Goal: Information Seeking & Learning: Find specific fact

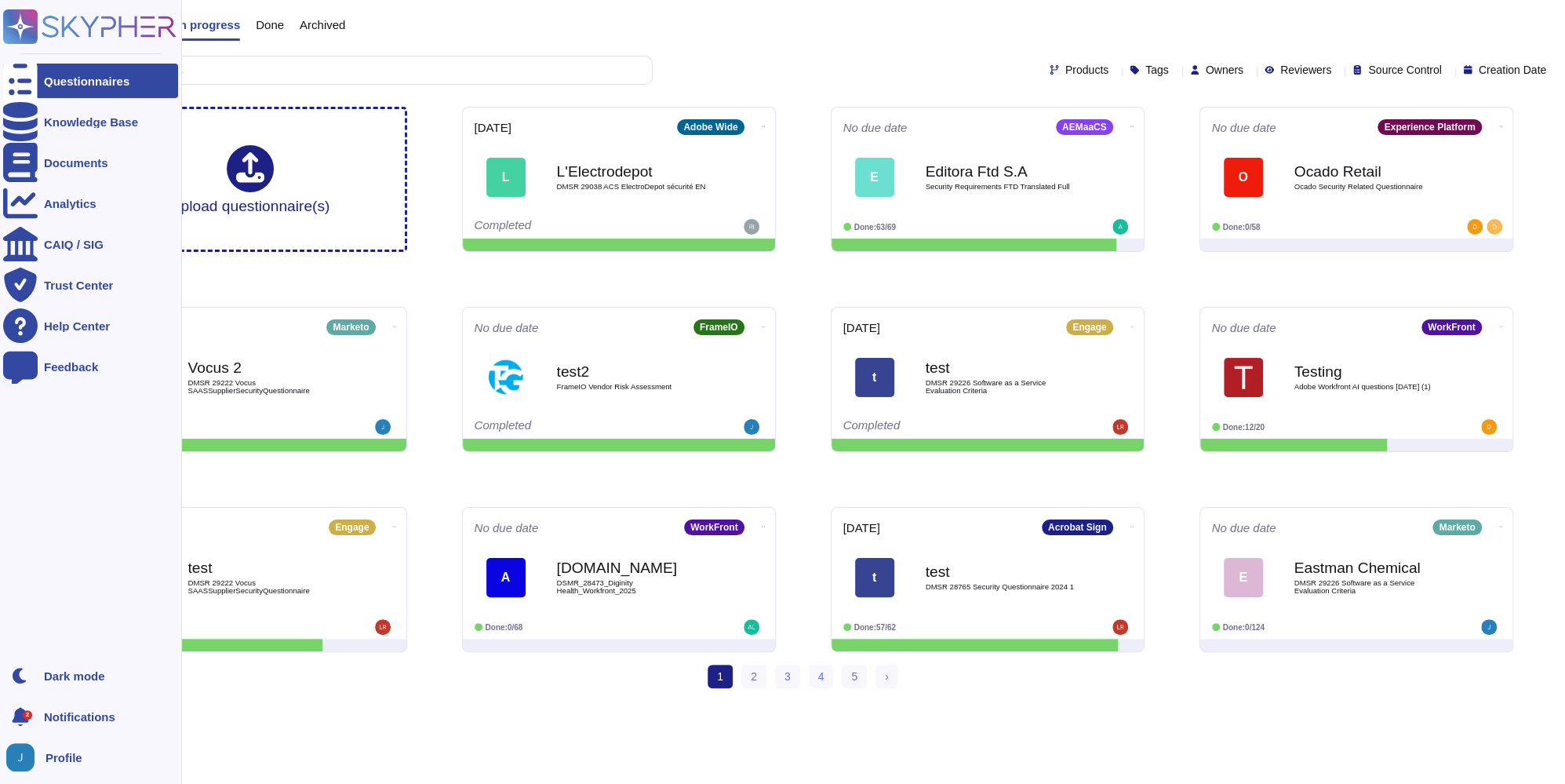
click at [41, 121] on div "Questionnaires Knowledge Base Documents Analytics CAIQ / SIG Trust Center Help …" at bounding box center [91, 392] width 182 height 784
click at [29, 121] on div at bounding box center [20, 122] width 35 height 35
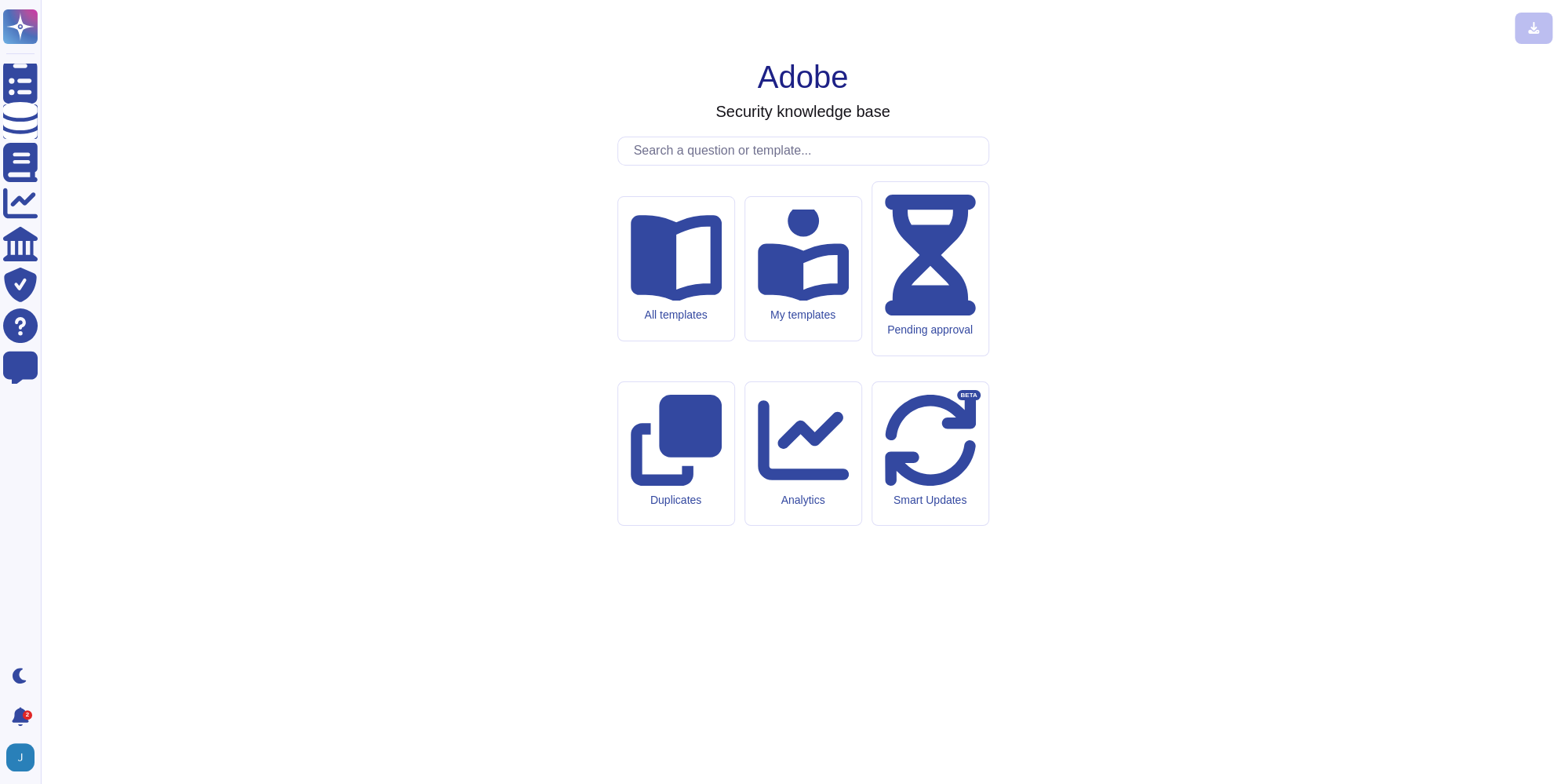
click at [665, 165] on input "text" at bounding box center [807, 151] width 363 height 27
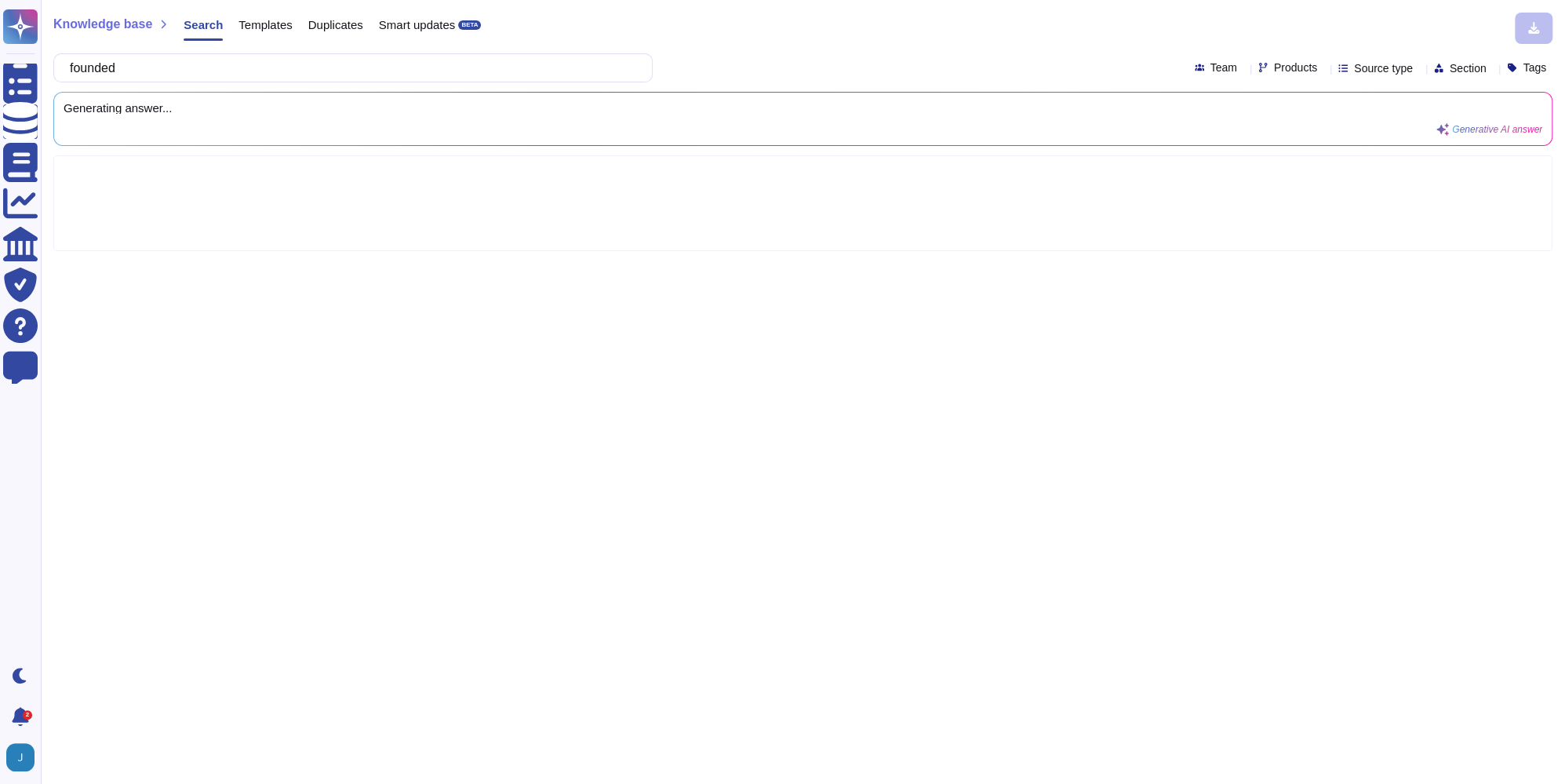
type input "founded"
click at [1275, 67] on span "Products" at bounding box center [1296, 67] width 43 height 11
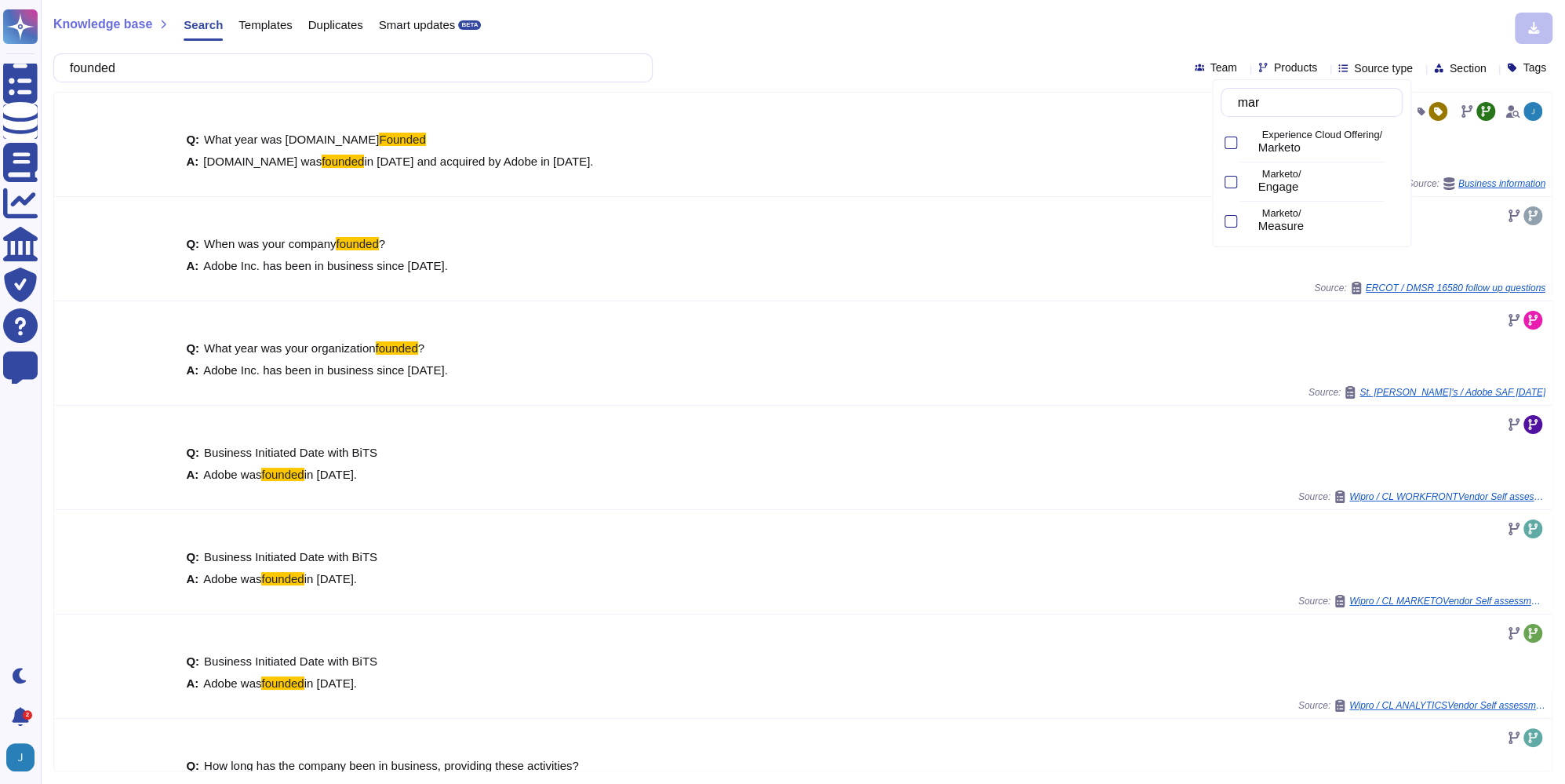
type input "mark"
click at [1245, 175] on div at bounding box center [1247, 181] width 6 height 18
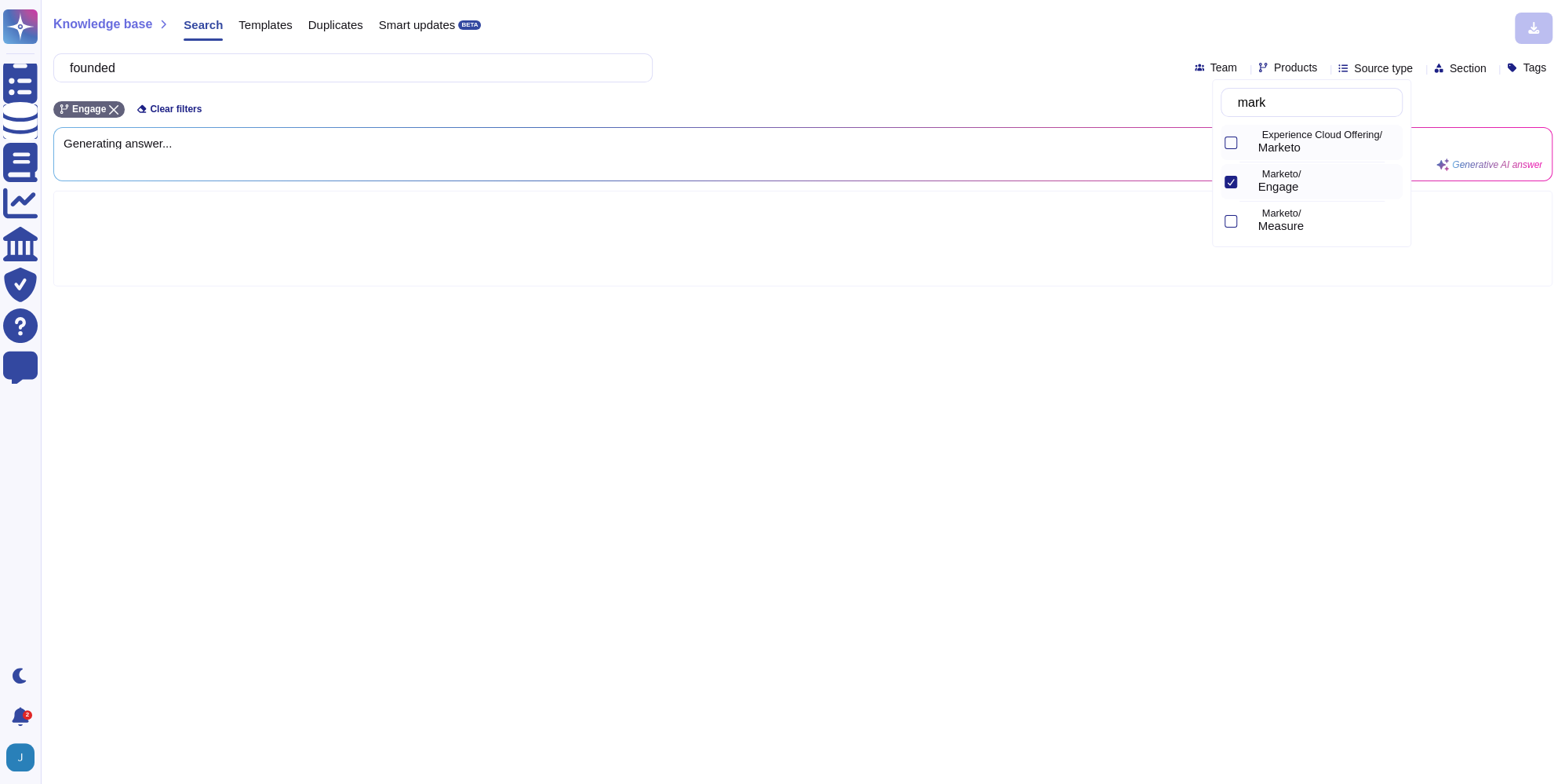
click at [1228, 151] on div at bounding box center [1229, 142] width 16 height 35
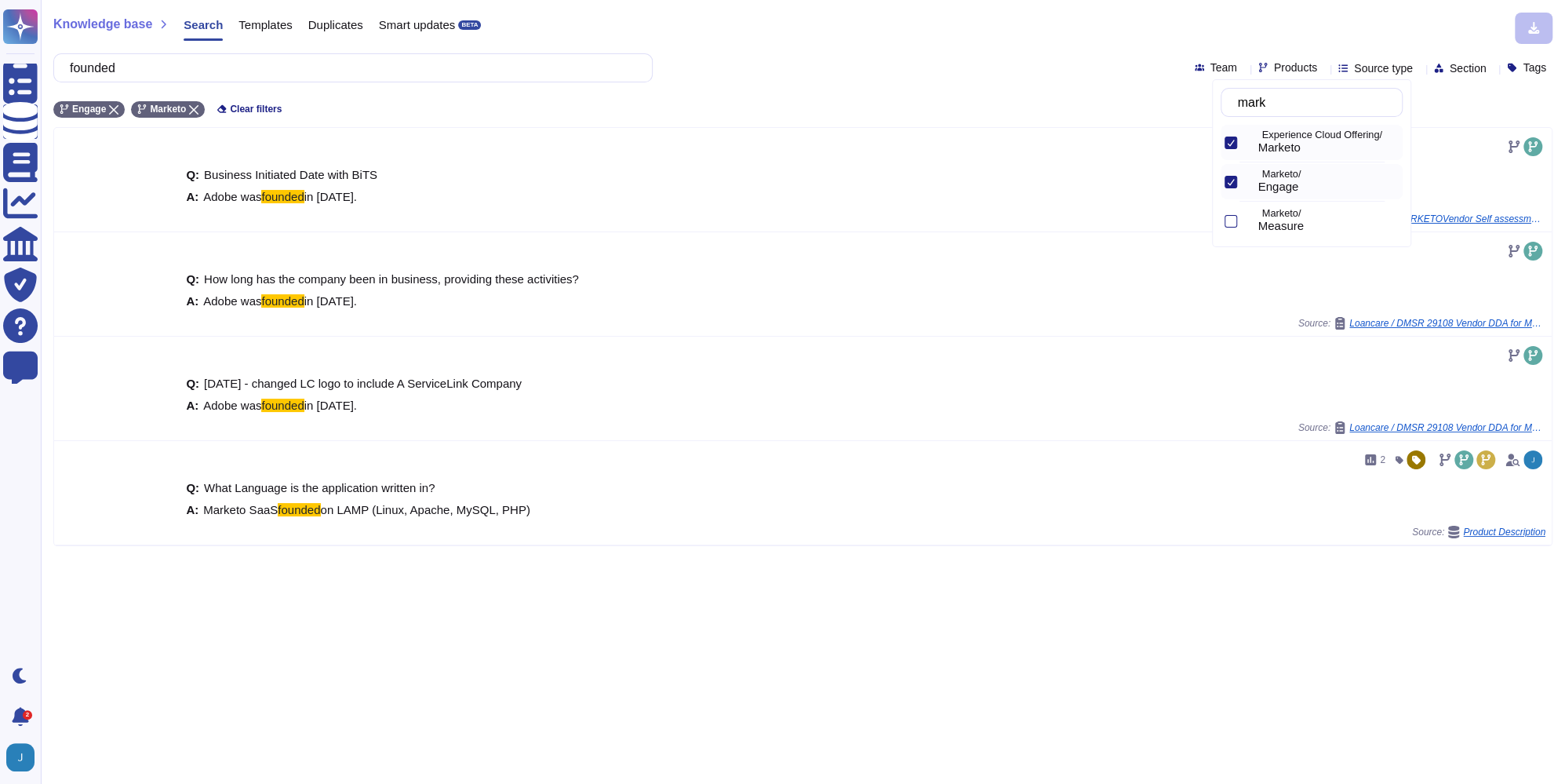
click at [1088, 69] on div "founded Team Products Source type Section Tags" at bounding box center [803, 68] width 1499 height 29
click at [168, 55] on input "founded" at bounding box center [349, 68] width 575 height 27
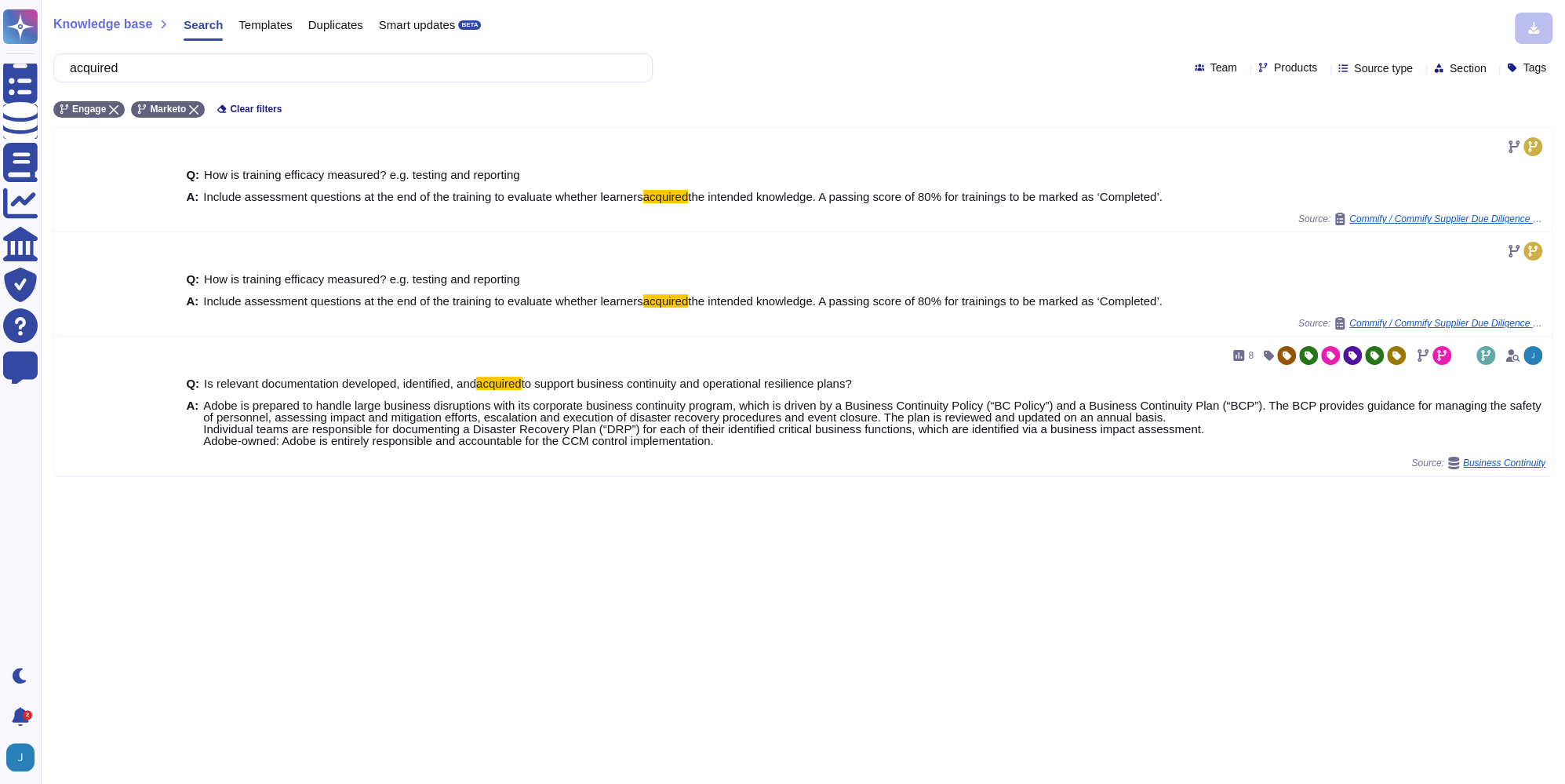
click at [794, 54] on div "acquired Team Products Source type Section Tags" at bounding box center [803, 68] width 1499 height 29
click at [152, 65] on input "acquired" at bounding box center [349, 68] width 575 height 27
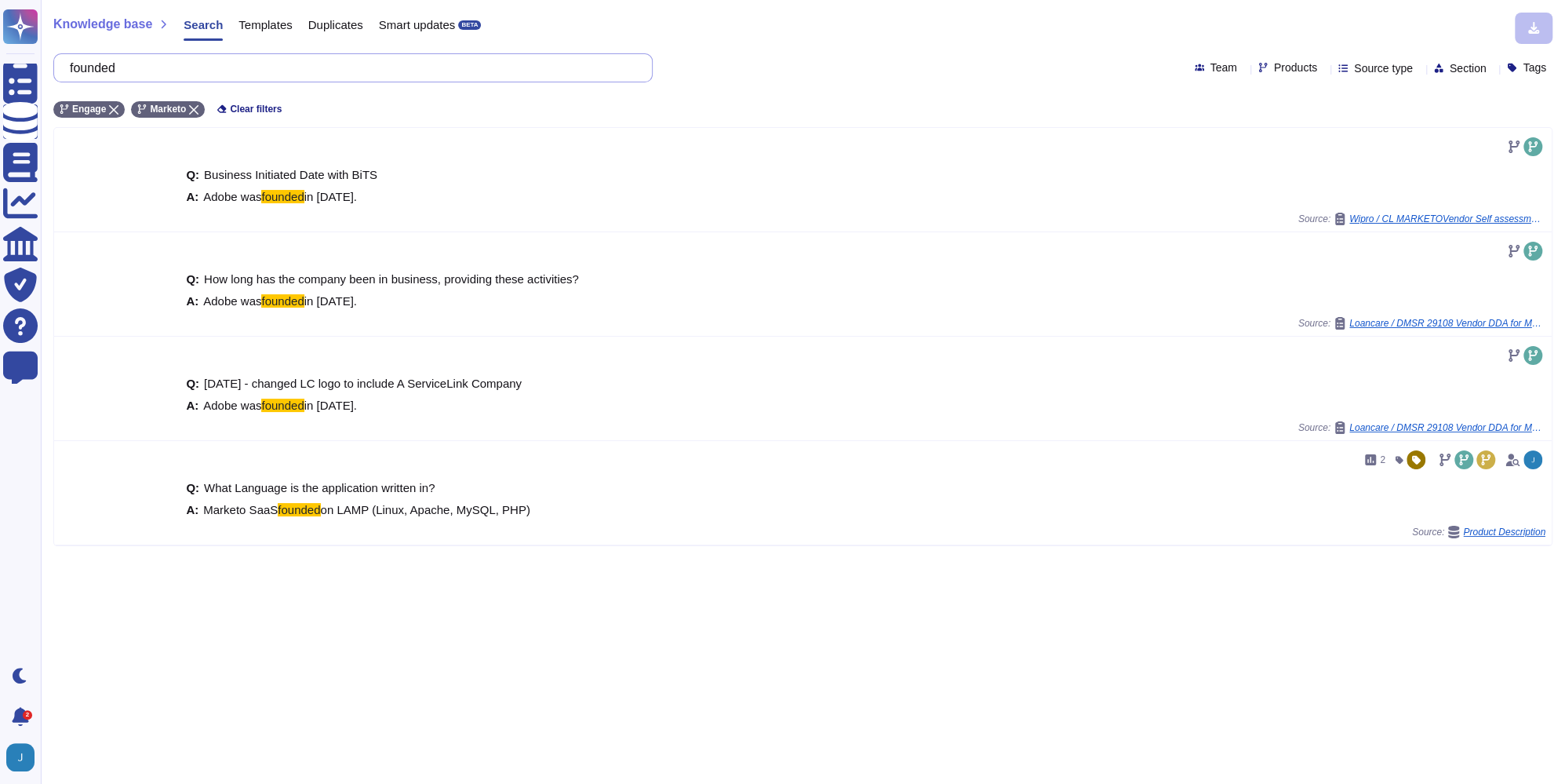
paste input "Does your company have a quality control plan for the services provided to Loan…"
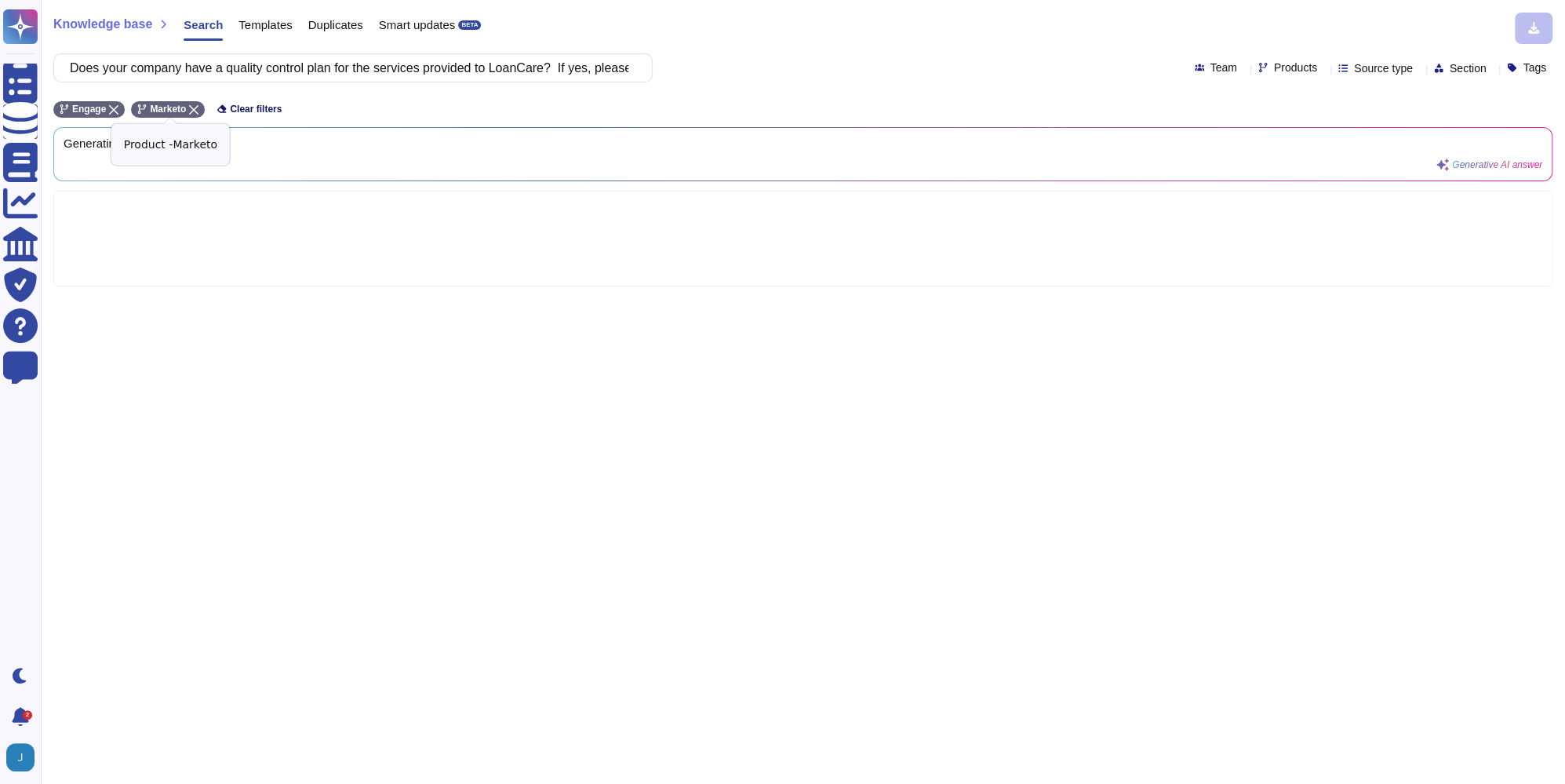
drag, startPoint x: 204, startPoint y: 108, endPoint x: 169, endPoint y: 113, distance: 35.4
click at [204, 107] on div "Marketo" at bounding box center [168, 109] width 74 height 16
click at [108, 112] on div "Engage" at bounding box center [89, 109] width 72 height 16
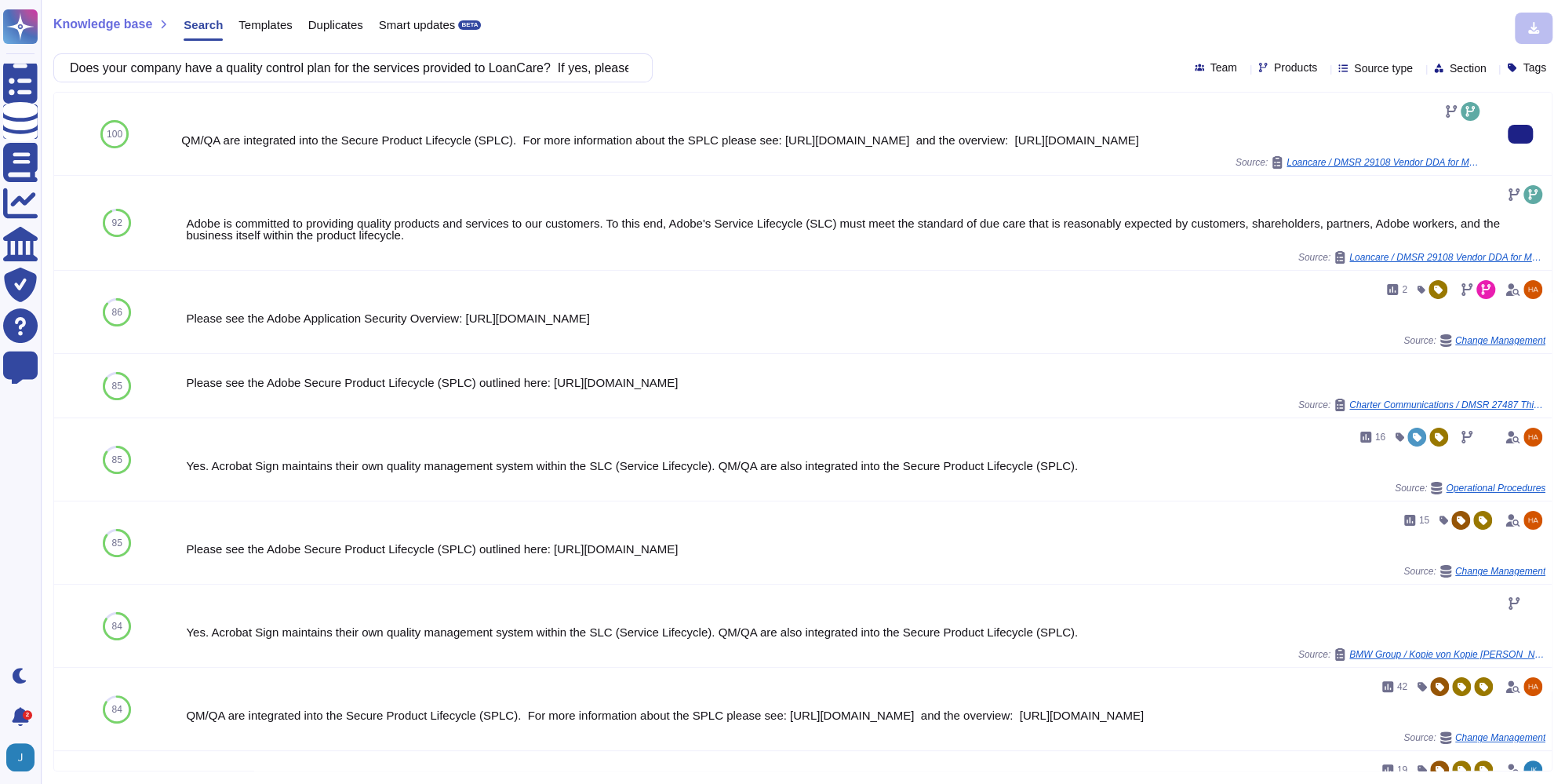
click at [1532, 124] on div at bounding box center [1521, 134] width 63 height 83
click at [1518, 129] on button at bounding box center [1520, 134] width 25 height 19
click at [205, 66] on input "Does your company have a quality control plan for the services provided to Loan…" at bounding box center [349, 68] width 575 height 27
paste input "Please provide annual report, audited/unaudited, consolidated financials, lette…"
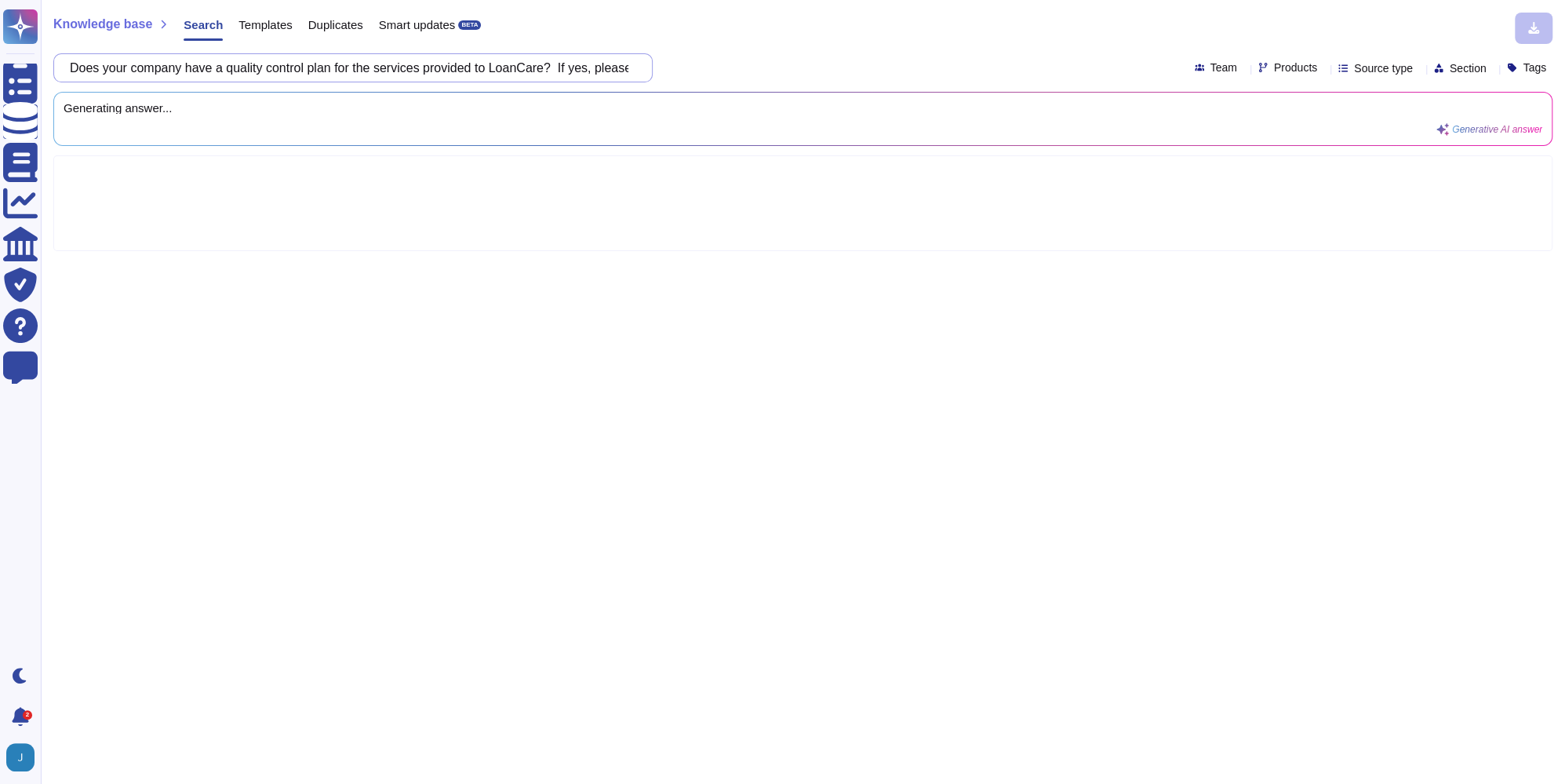
scroll to position [0, 290]
click at [871, 45] on div "Knowledge base Search Templates Duplicates Smart updates BETA Please provide an…" at bounding box center [803, 392] width 1525 height 784
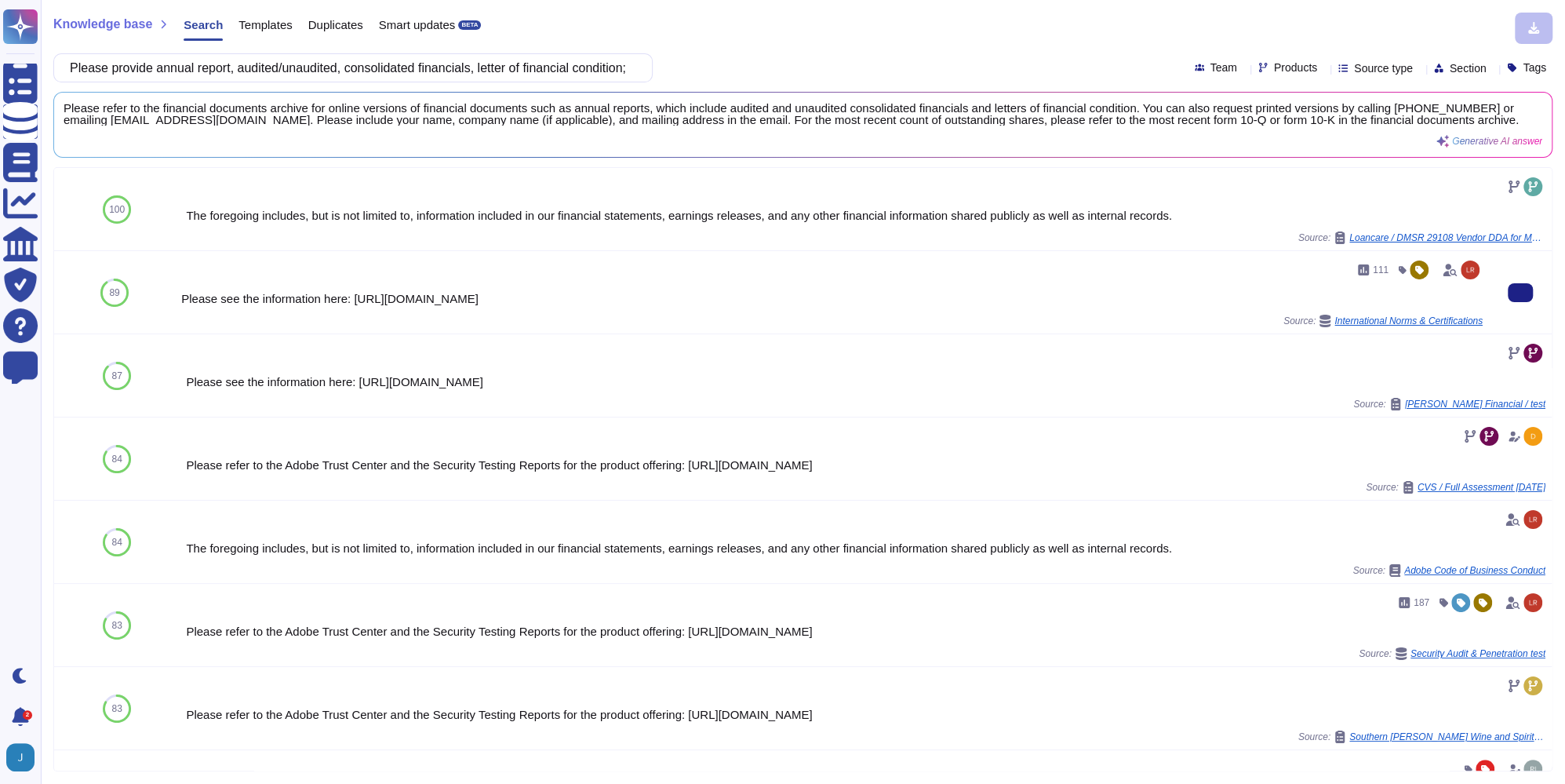
click at [513, 300] on div "Please see the information here: [URL][DOMAIN_NAME]" at bounding box center [832, 299] width 1302 height 12
click at [513, 299] on div "Please see the information here: [URL][DOMAIN_NAME]" at bounding box center [832, 299] width 1302 height 12
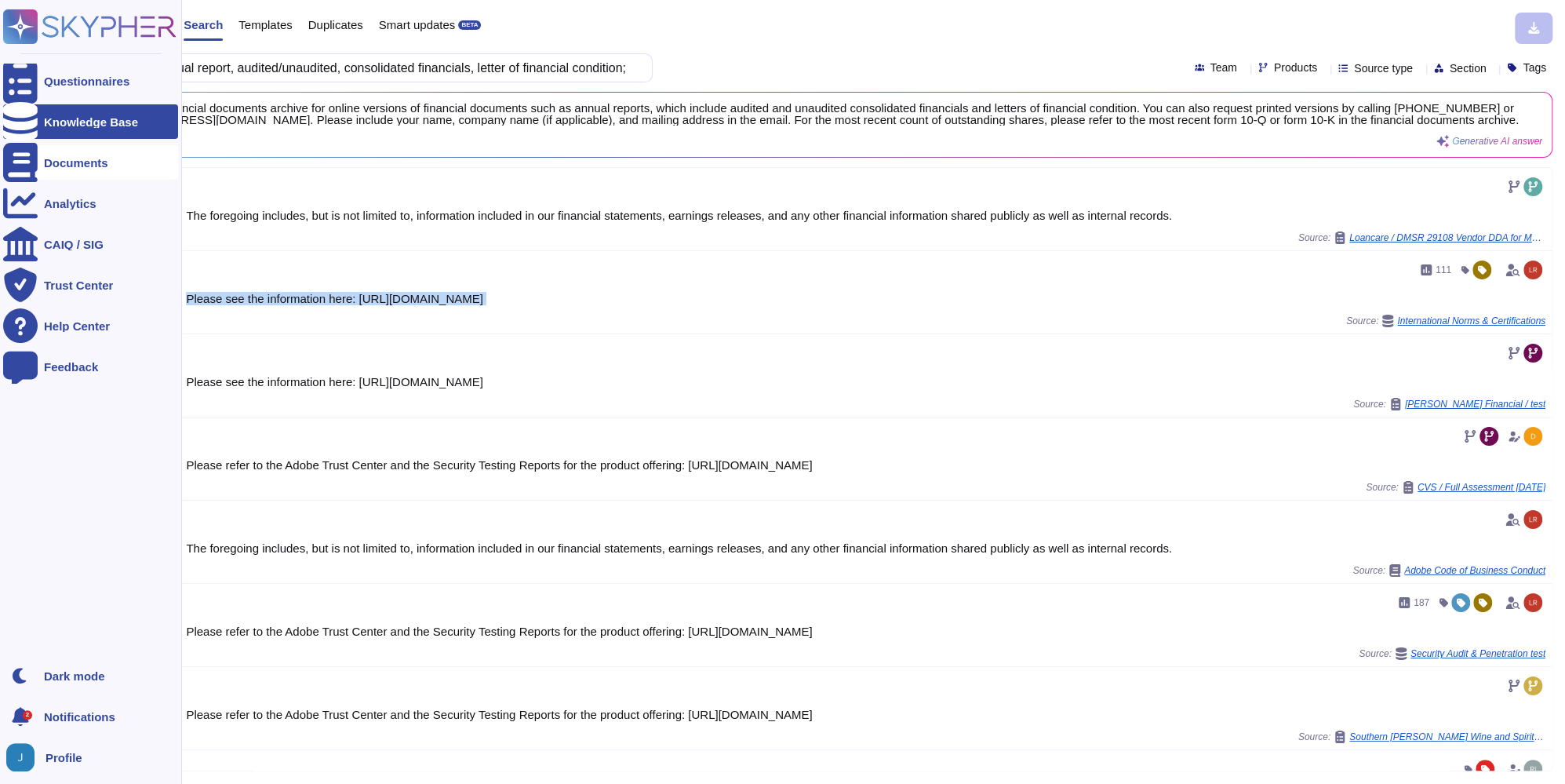
copy div "Please see the information here: [URL][DOMAIN_NAME]"
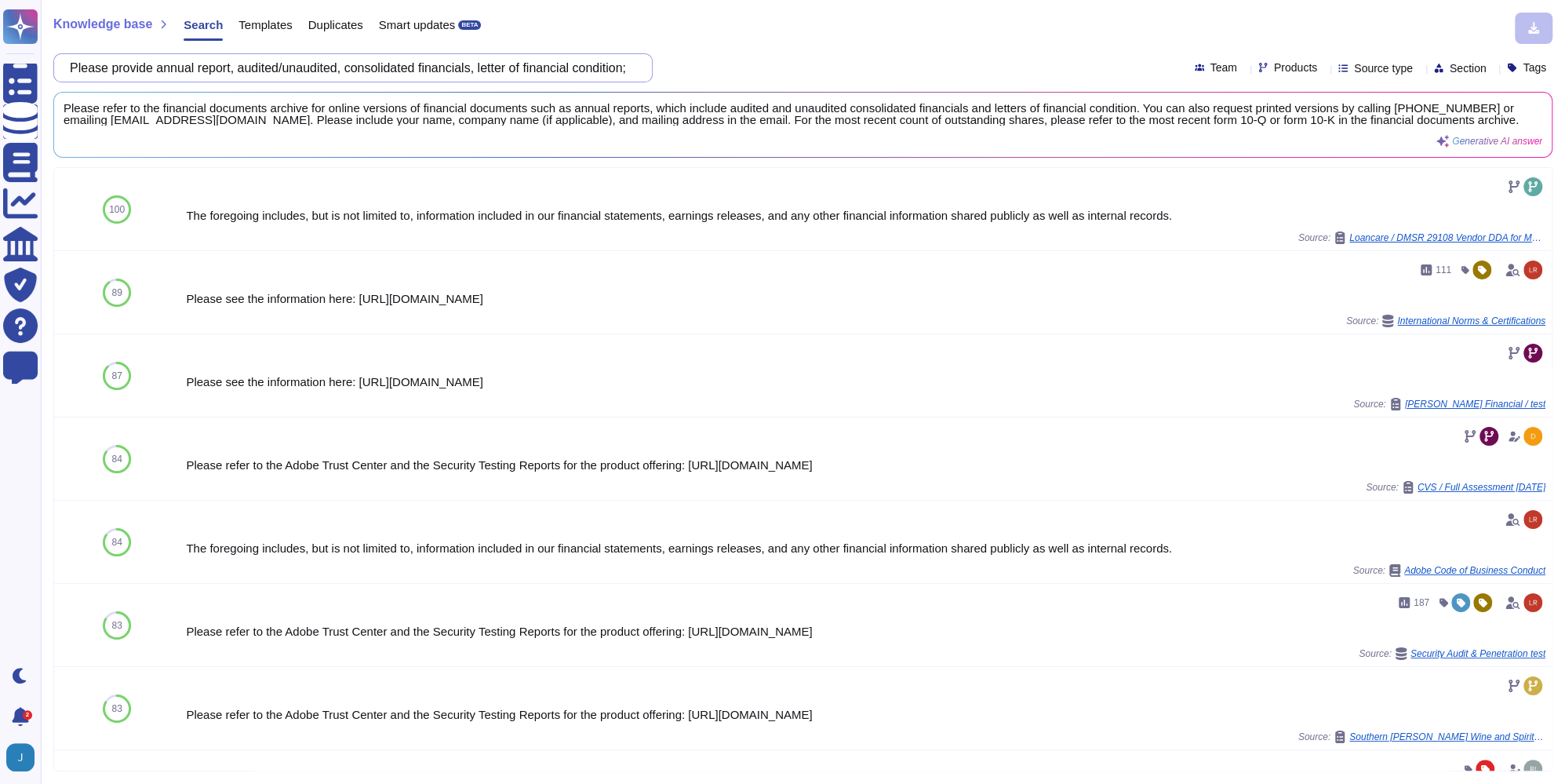
click at [513, 70] on input "Please provide annual report, audited/unaudited, consolidated financials, lette…" at bounding box center [349, 68] width 575 height 27
paste input "copy of your W-9"
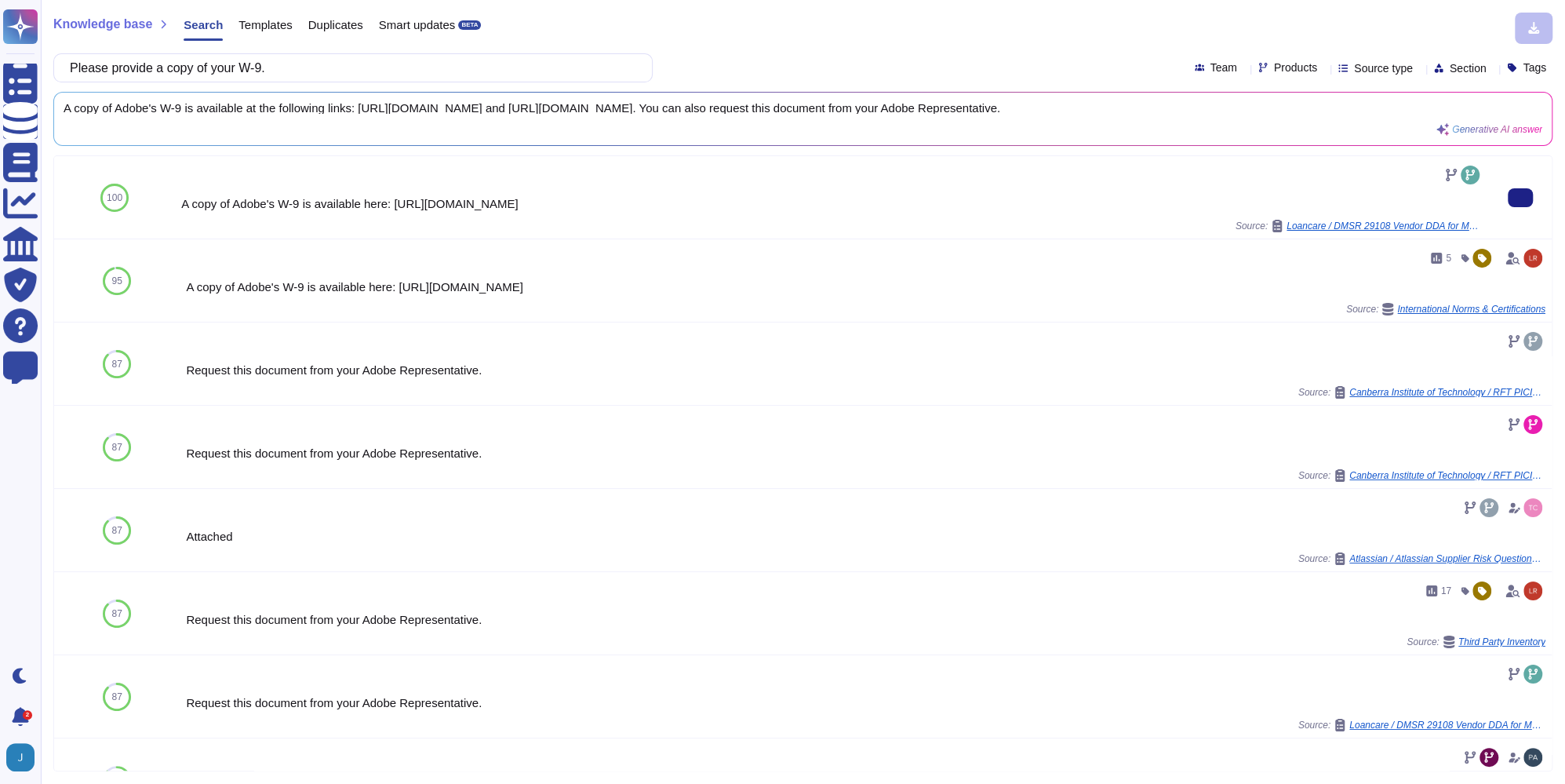
click at [636, 209] on div "A copy of Adobe's W-9 is available here: [URL][DOMAIN_NAME]" at bounding box center [832, 203] width 1302 height 12
copy div "A copy of Adobe's W-9 is available here: [URL][DOMAIN_NAME]"
click at [440, 205] on div "A copy of Adobe's W-9 is available here: [URL][DOMAIN_NAME] Source: Loancare / …" at bounding box center [832, 197] width 1302 height 70
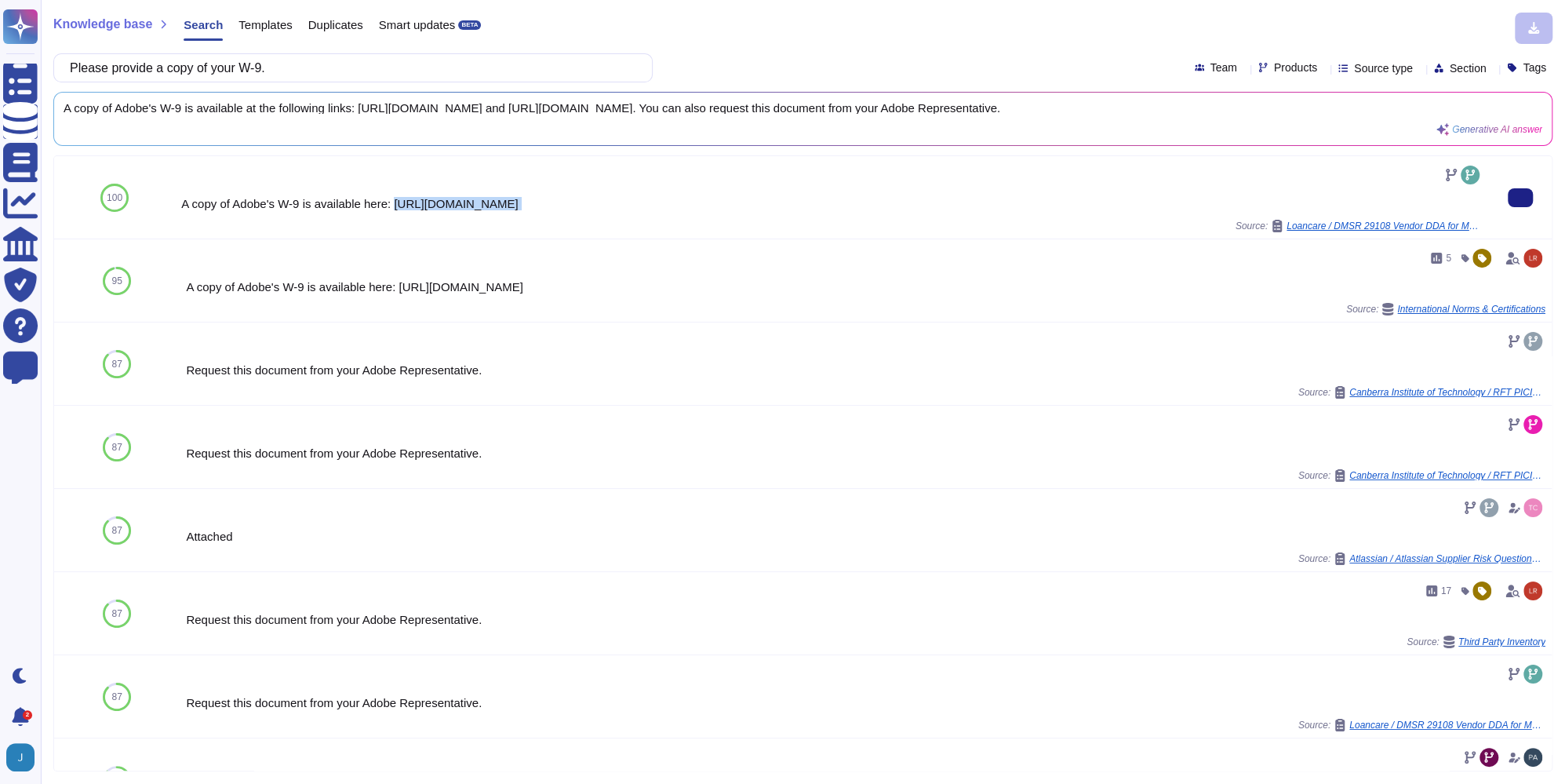
drag, startPoint x: 402, startPoint y: 215, endPoint x: 814, endPoint y: 235, distance: 412.5
click at [814, 232] on div "A copy of Adobe's W-9 is available here: [URL][DOMAIN_NAME] Source: Loancare / …" at bounding box center [832, 197] width 1302 height 70
copy div "[URL][DOMAIN_NAME]"
click at [490, 64] on input "Please provide a copy of your W-9." at bounding box center [349, 68] width 575 height 27
paste input "business license(s), articles of incorporation and certificate of good standing"
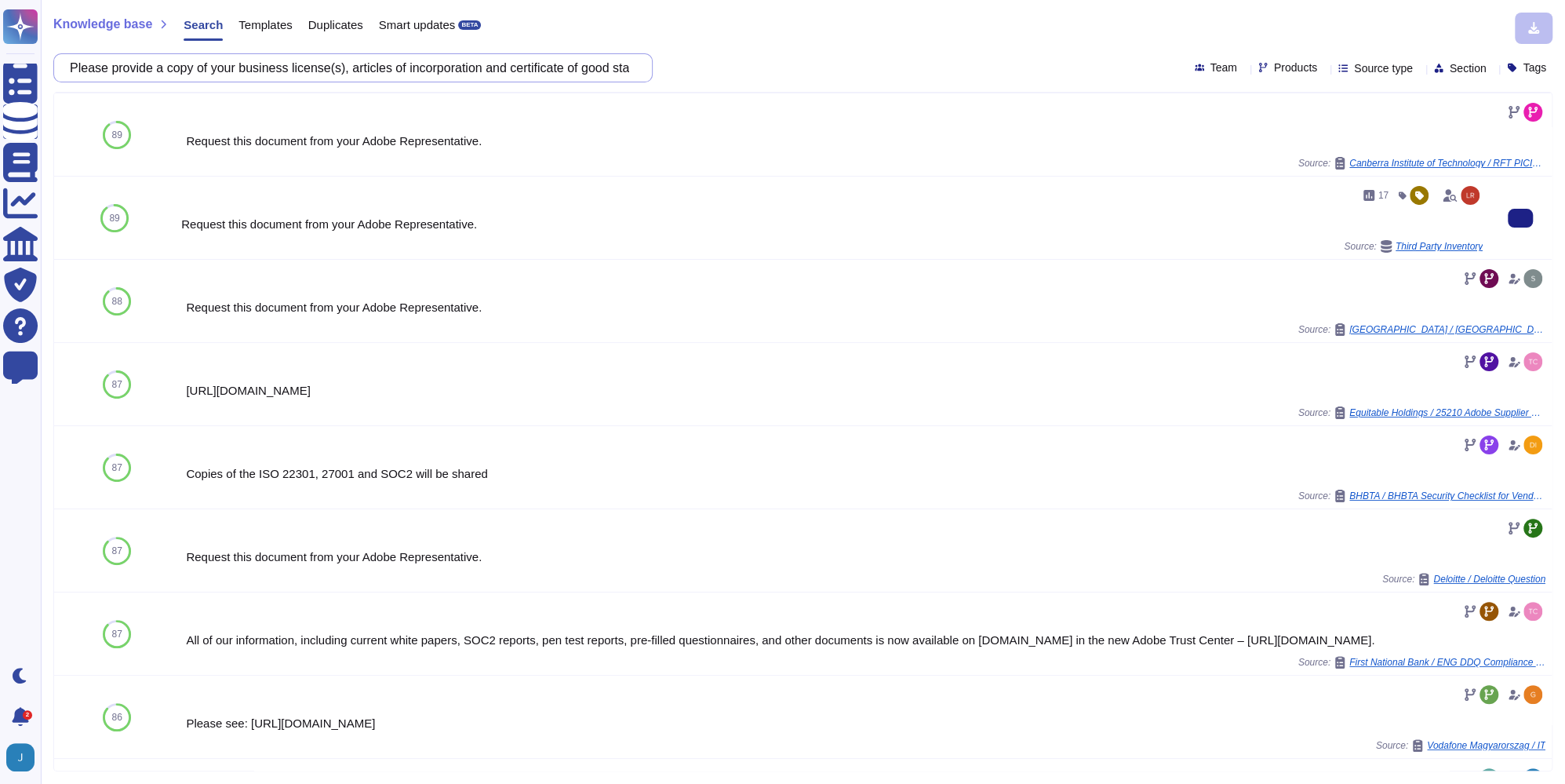
scroll to position [179, 0]
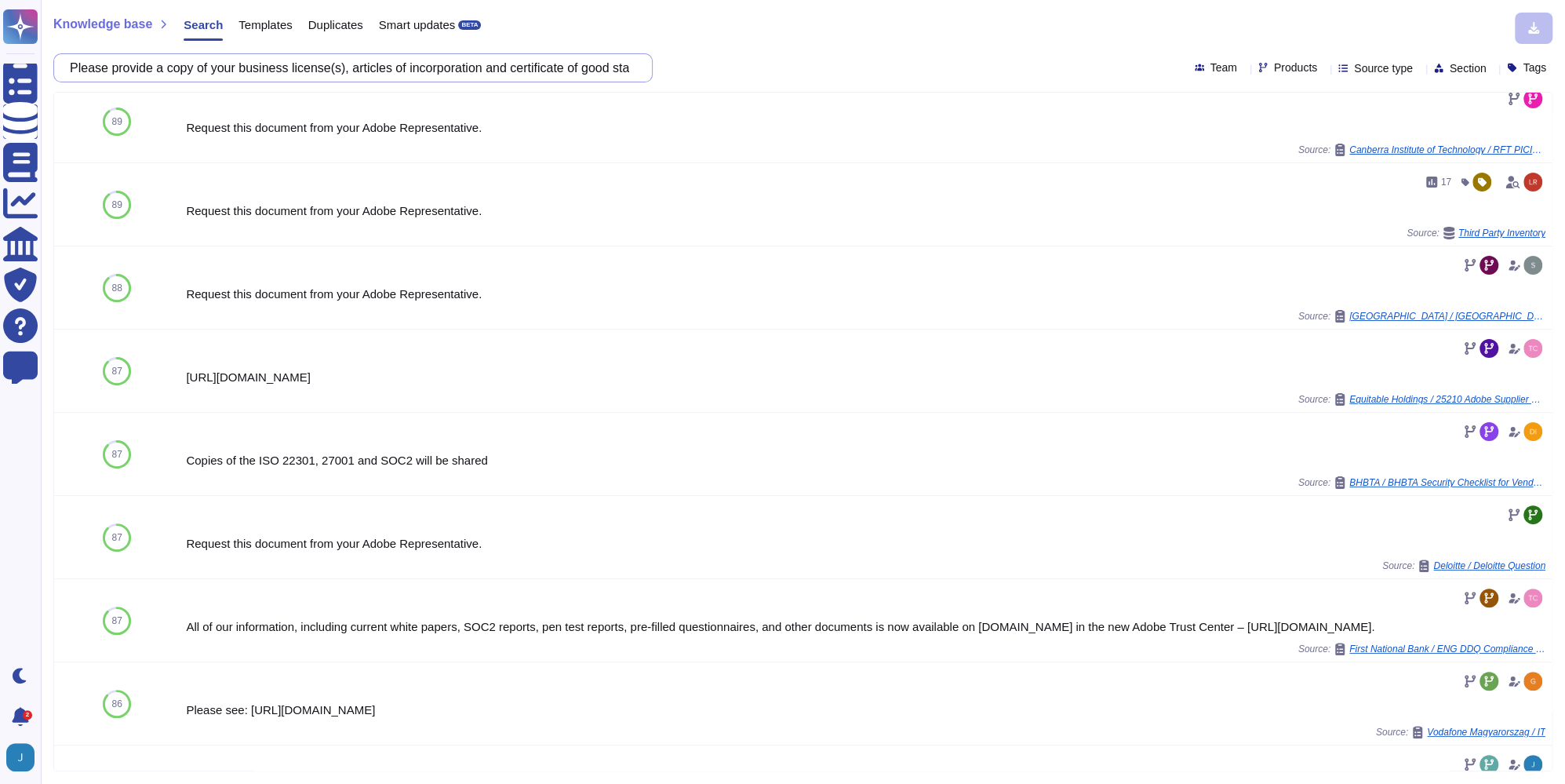
click at [316, 67] on input "Please provide a copy of your business license(s), articles of incorporation an…" at bounding box center [349, 68] width 575 height 27
paste input "Is any portion of the work/service to fulfill the contractual obligation being …"
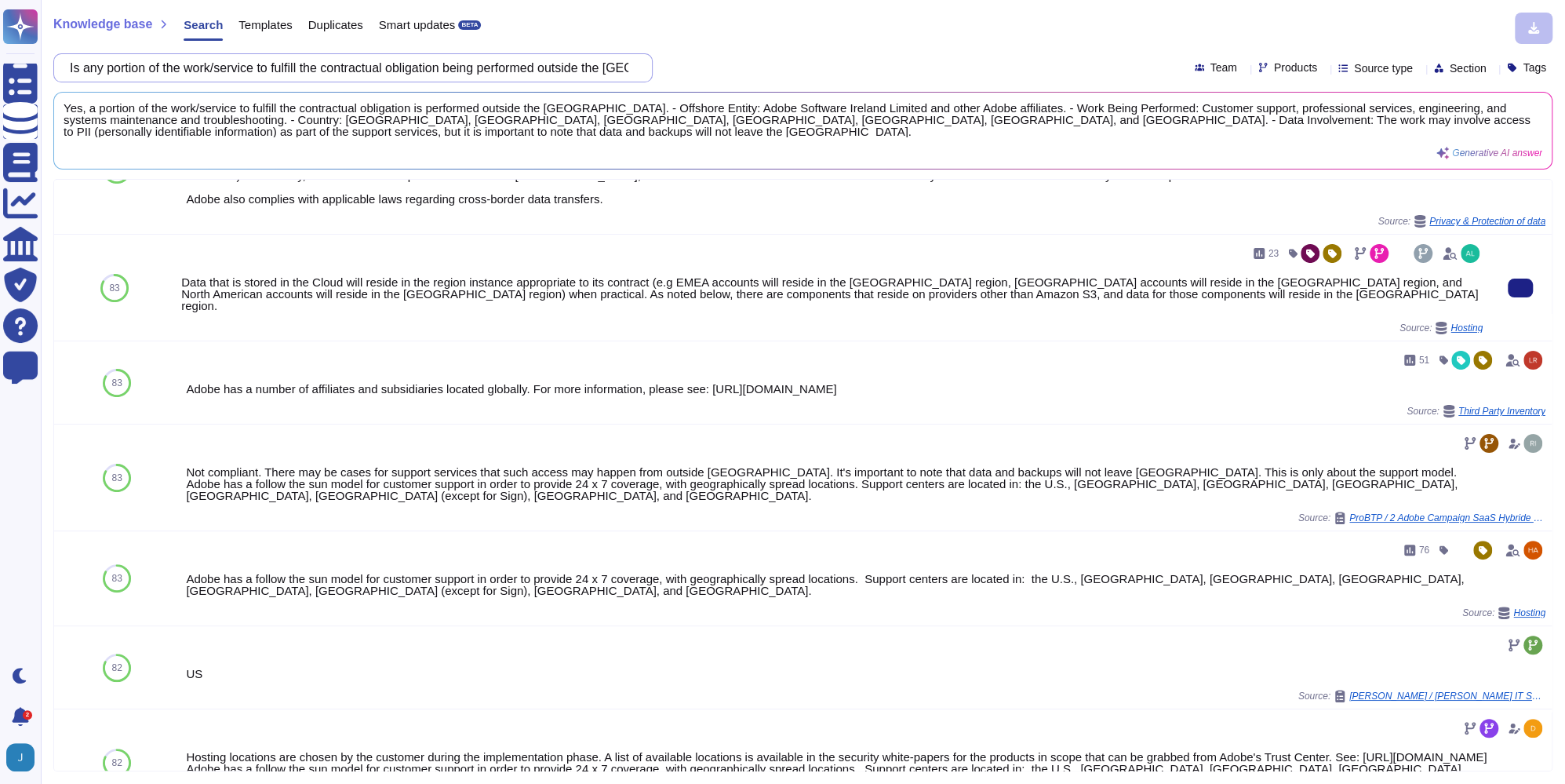
scroll to position [272, 0]
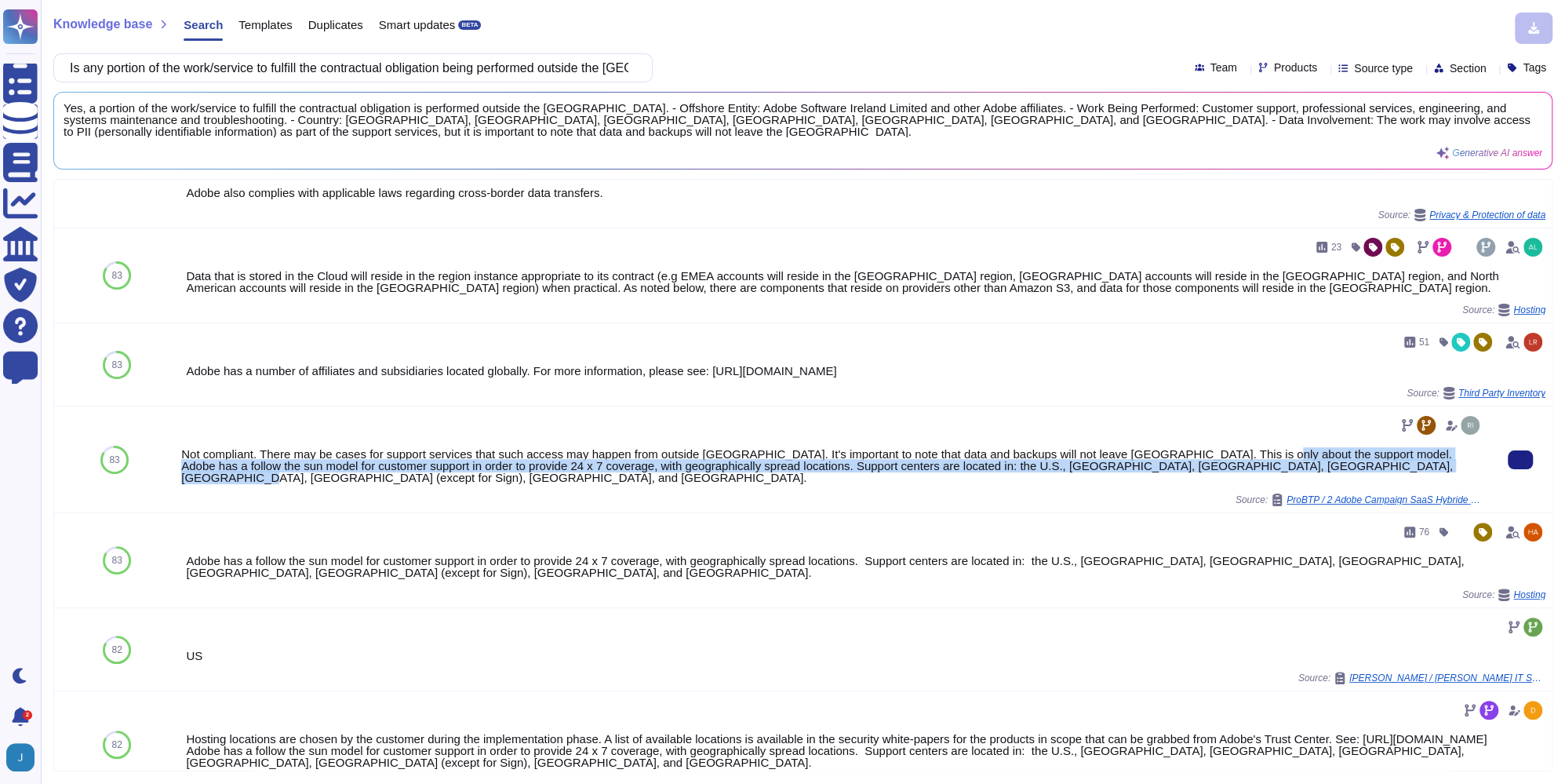
drag, startPoint x: 364, startPoint y: 483, endPoint x: 177, endPoint y: 467, distance: 187.7
click at [177, 467] on div "Not compliant. There may be cases for support services that such access may hap…" at bounding box center [832, 459] width 1315 height 106
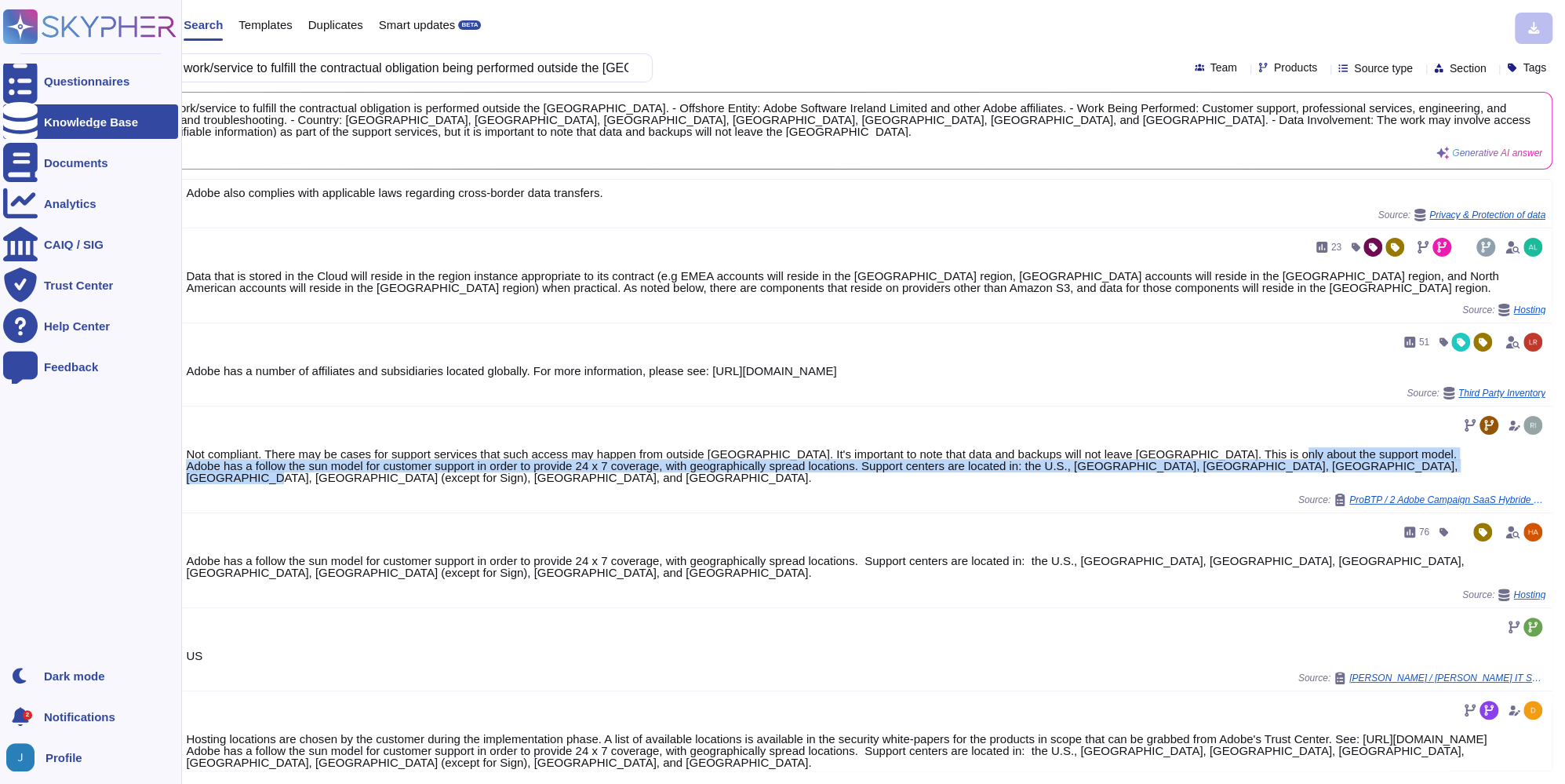
copy div "Adobe has a follow the sun model for customer support in order to provide 24 x …"
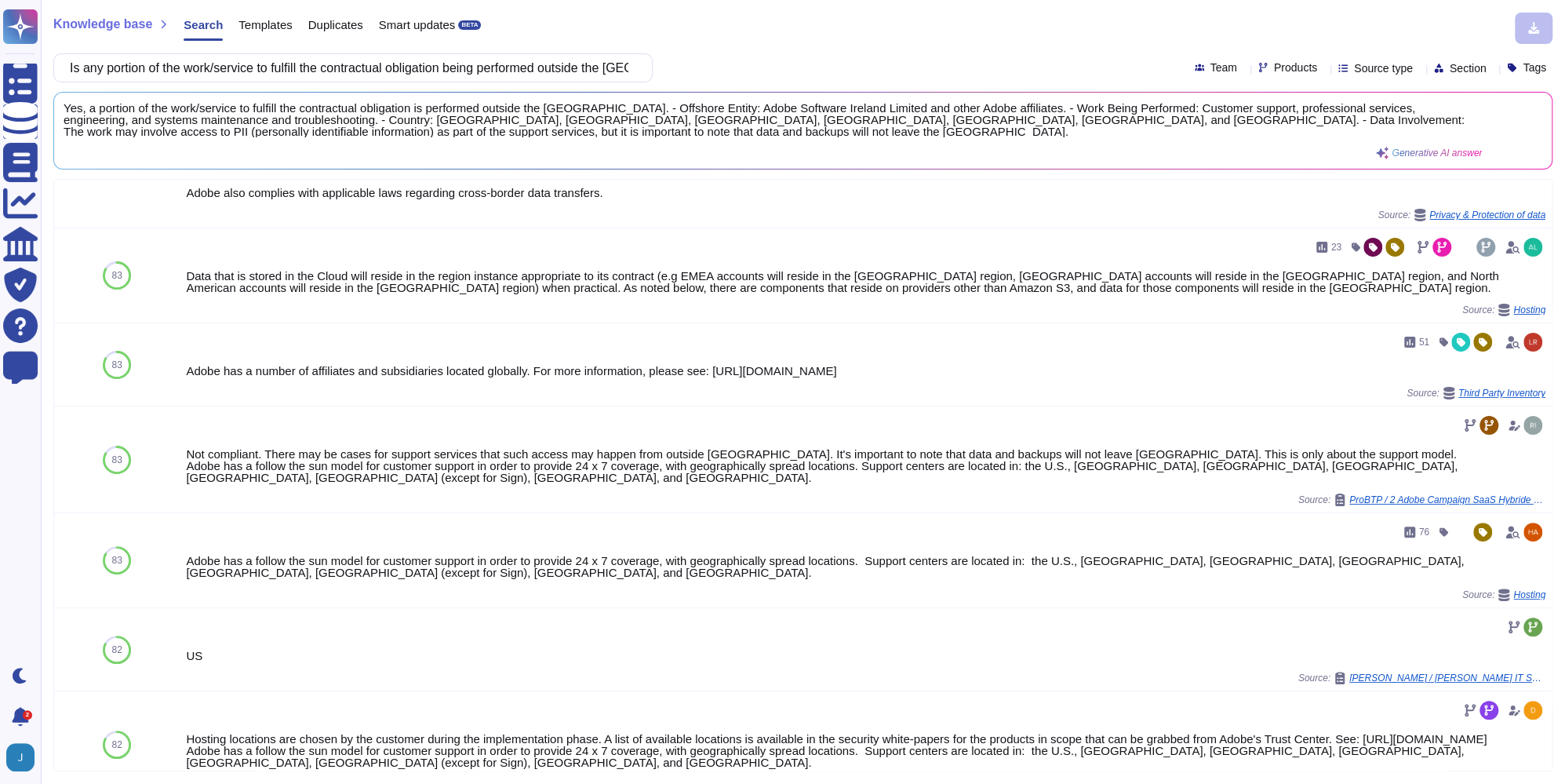
click at [531, 104] on span "Yes, a portion of the work/service to fulfill the contractual obligation is per…" at bounding box center [773, 119] width 1419 height 35
click at [518, 69] on input "Is any portion of the work/service to fulfill the contractual obligation being …" at bounding box center [349, 68] width 575 height 27
paste input ""Is the company a certified diverse supplier which includes the following: -Wom…"
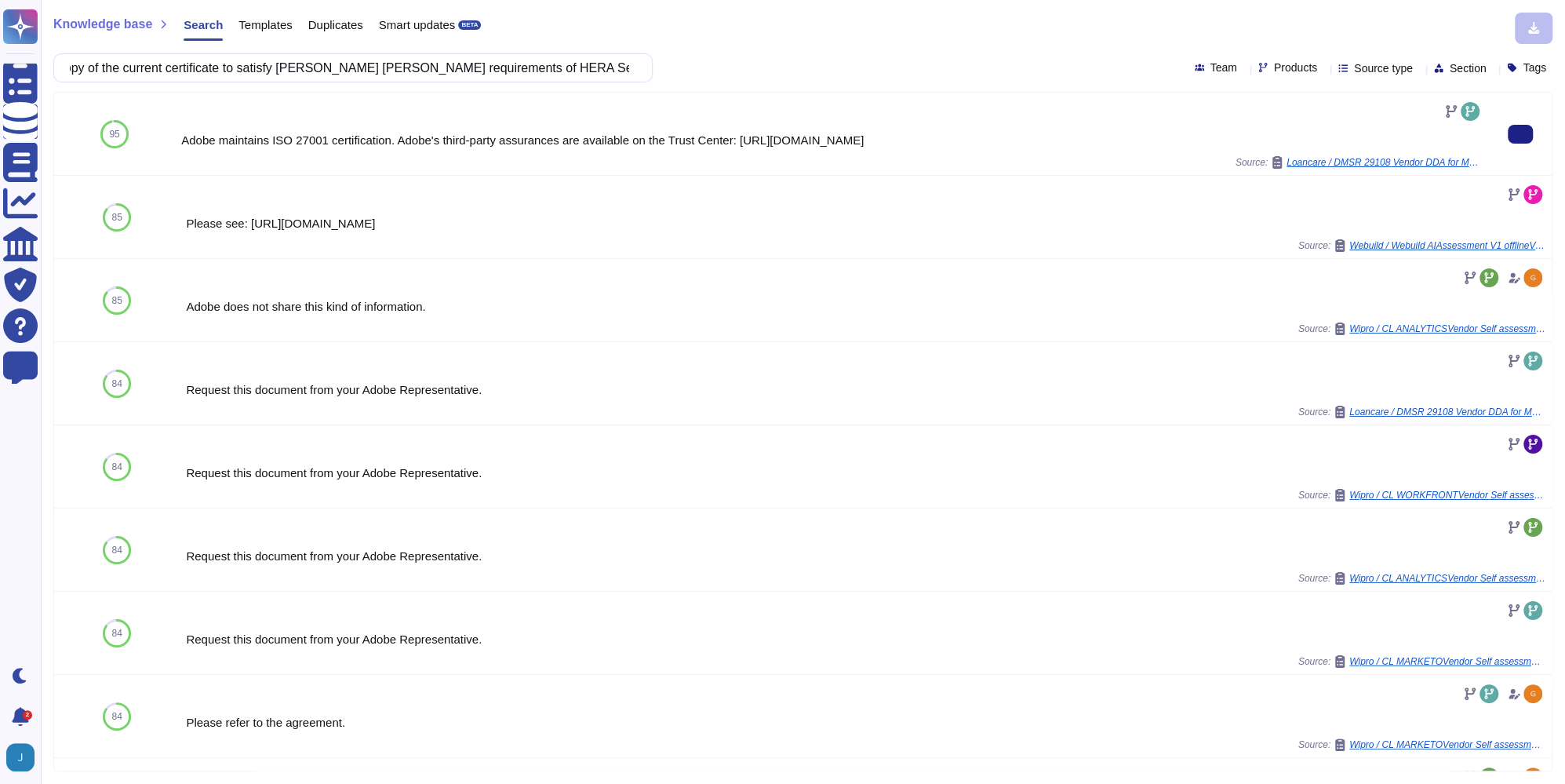
scroll to position [0, 0]
click at [372, 60] on input ""Is the company a certified diverse supplier which includes the following: -Wom…" at bounding box center [349, 68] width 575 height 27
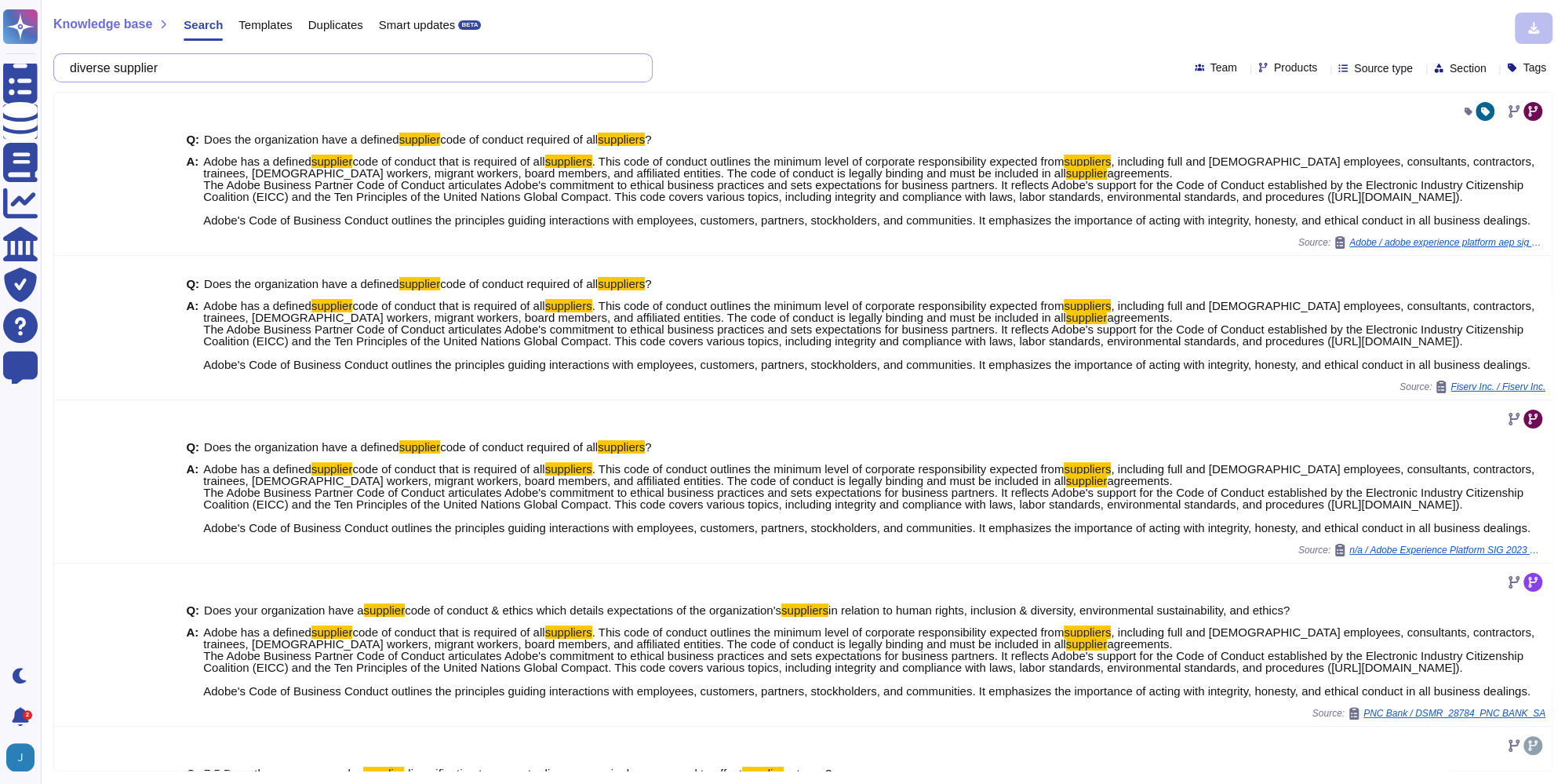
click at [285, 67] on input "diverse supplier" at bounding box center [349, 68] width 575 height 27
paste input "Please provide the company's D-U-N-S Number ([PERSON_NAME] & Bradstreet). We wi…"
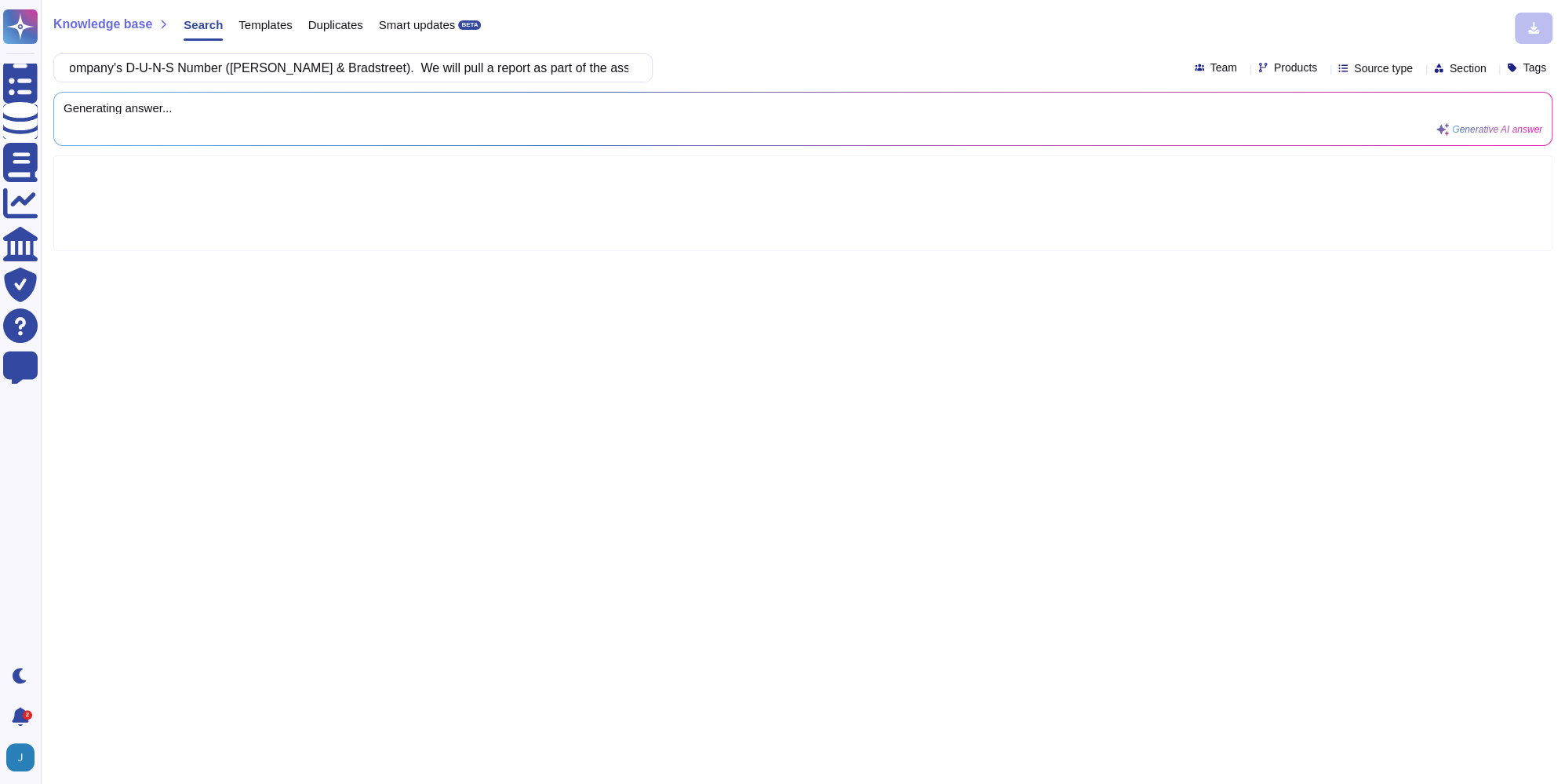
type input "Please provide the company's D-U-N-S Number ([PERSON_NAME] & Bradstreet). We wi…"
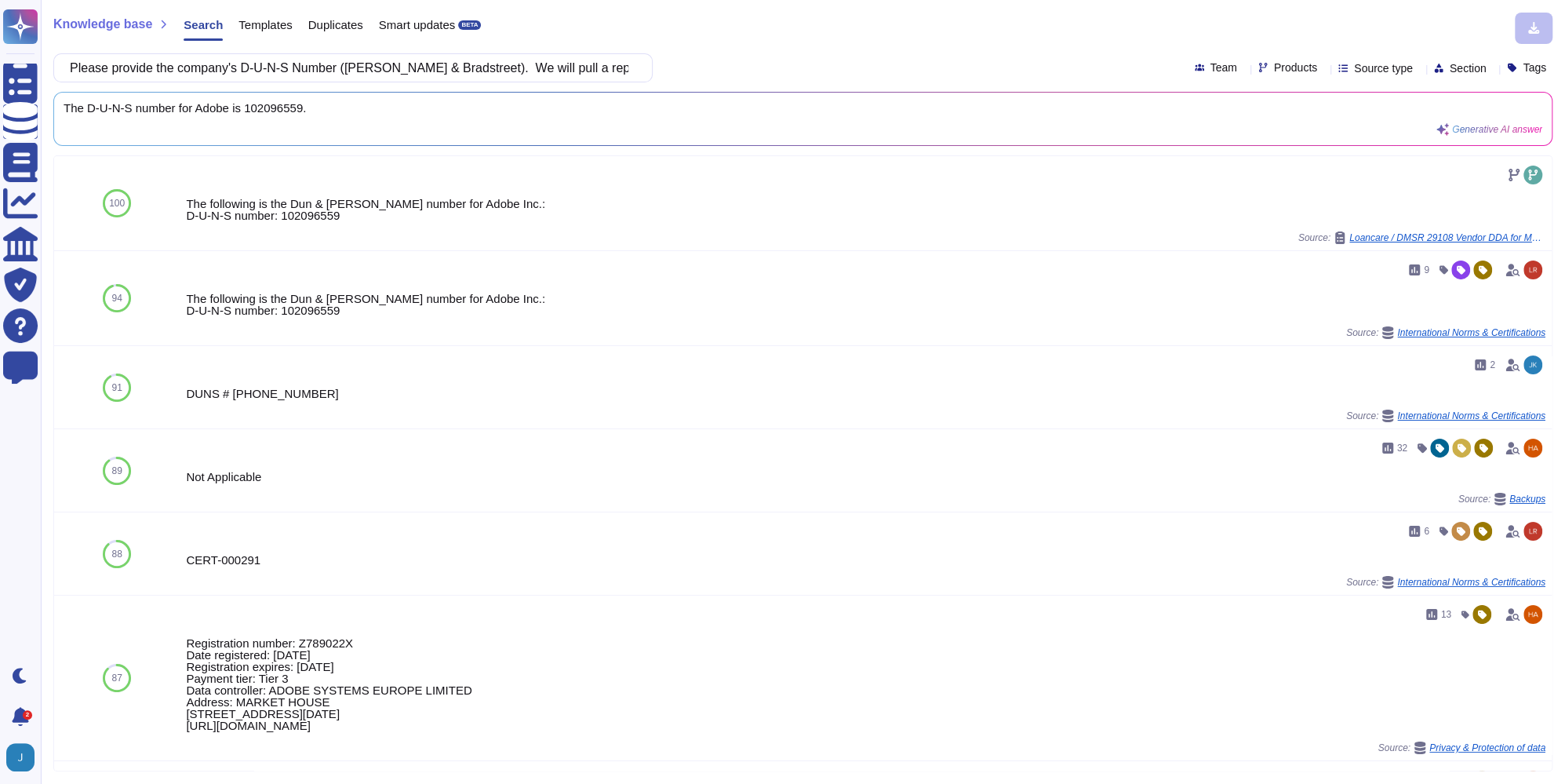
click at [1318, 74] on div "Please provide the company's D-U-N-S Number ([PERSON_NAME] & Bradstreet). We wi…" at bounding box center [803, 68] width 1499 height 29
click at [1355, 70] on span "Source type" at bounding box center [1384, 68] width 59 height 11
click at [1353, 222] on span "Templates" at bounding box center [1371, 223] width 54 height 14
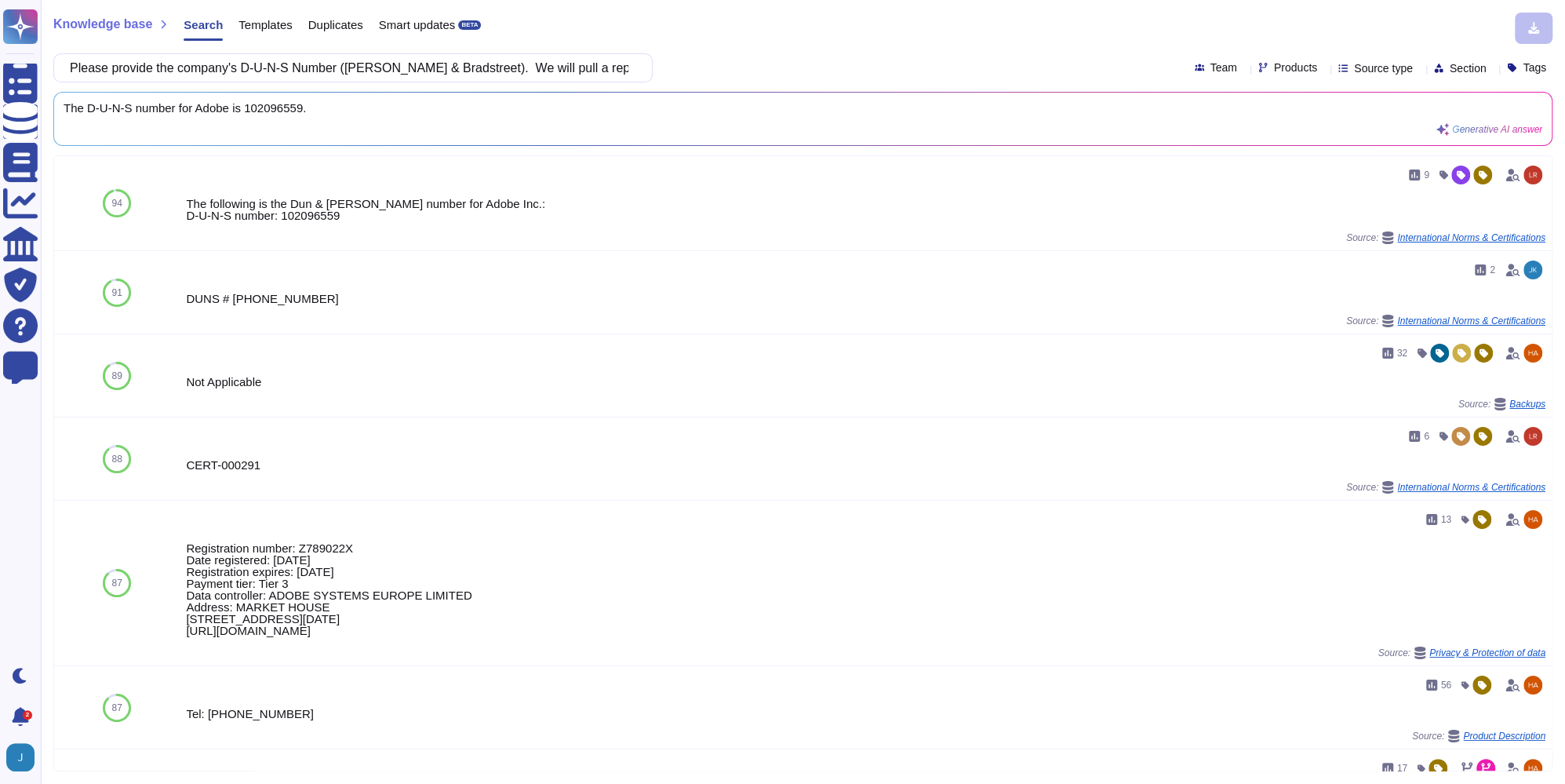
click at [999, 15] on div "Knowledge base Search Templates Duplicates Smart updates BETA" at bounding box center [797, 28] width 1488 height 31
click at [1018, 35] on div "Knowledge base Search Templates Duplicates Smart updates BETA" at bounding box center [797, 28] width 1488 height 31
click at [323, 213] on div "The following is the Dun & [PERSON_NAME] number for Adobe Inc.: D-U-N-S number:…" at bounding box center [832, 209] width 1302 height 24
copy div "102096559"
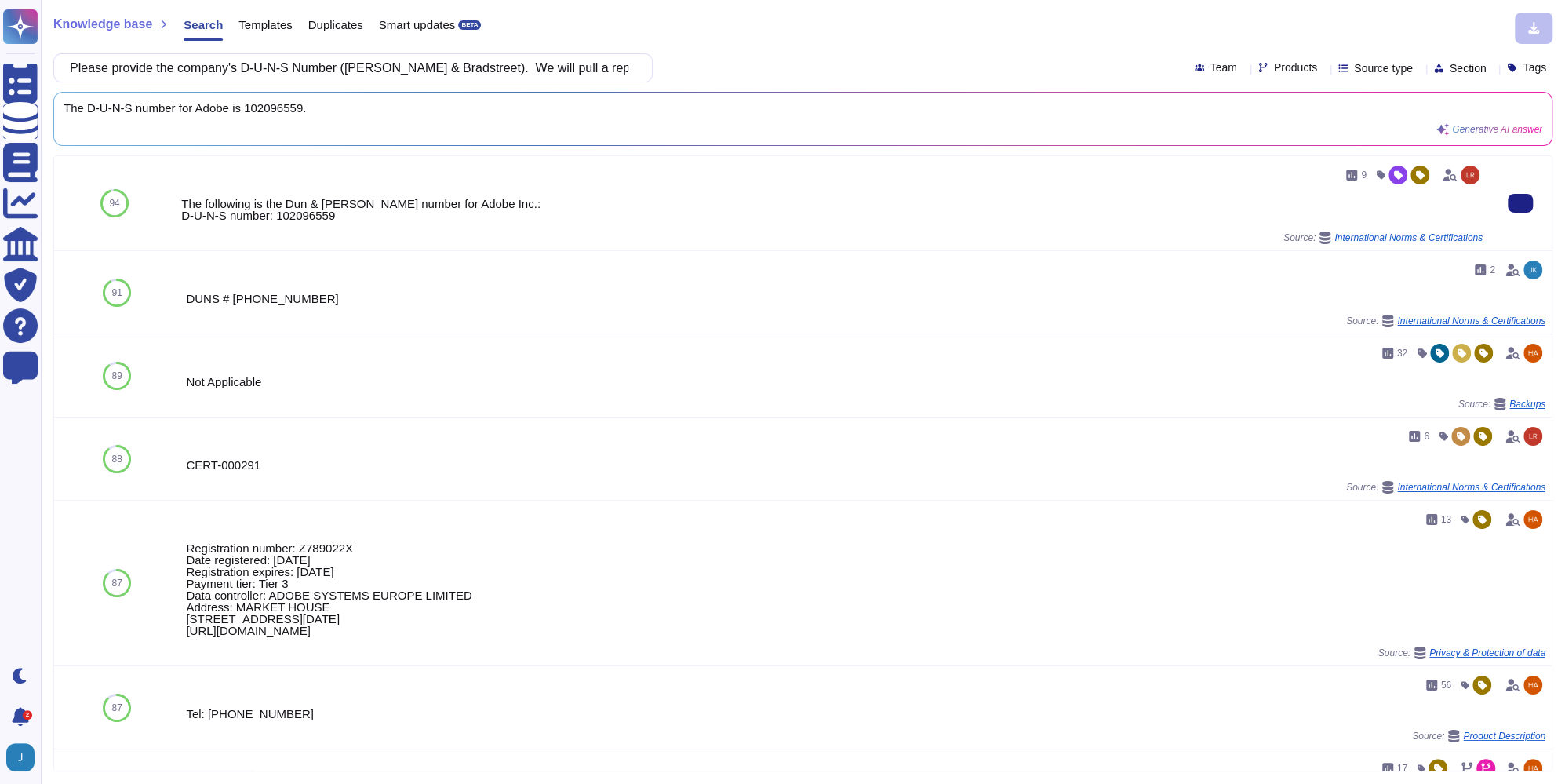
click at [299, 217] on div "The following is the Dun & [PERSON_NAME] number for Adobe Inc.: D-U-N-S number:…" at bounding box center [832, 209] width 1302 height 24
copy div "102096559"
click at [255, 24] on span "Templates" at bounding box center [265, 25] width 54 height 12
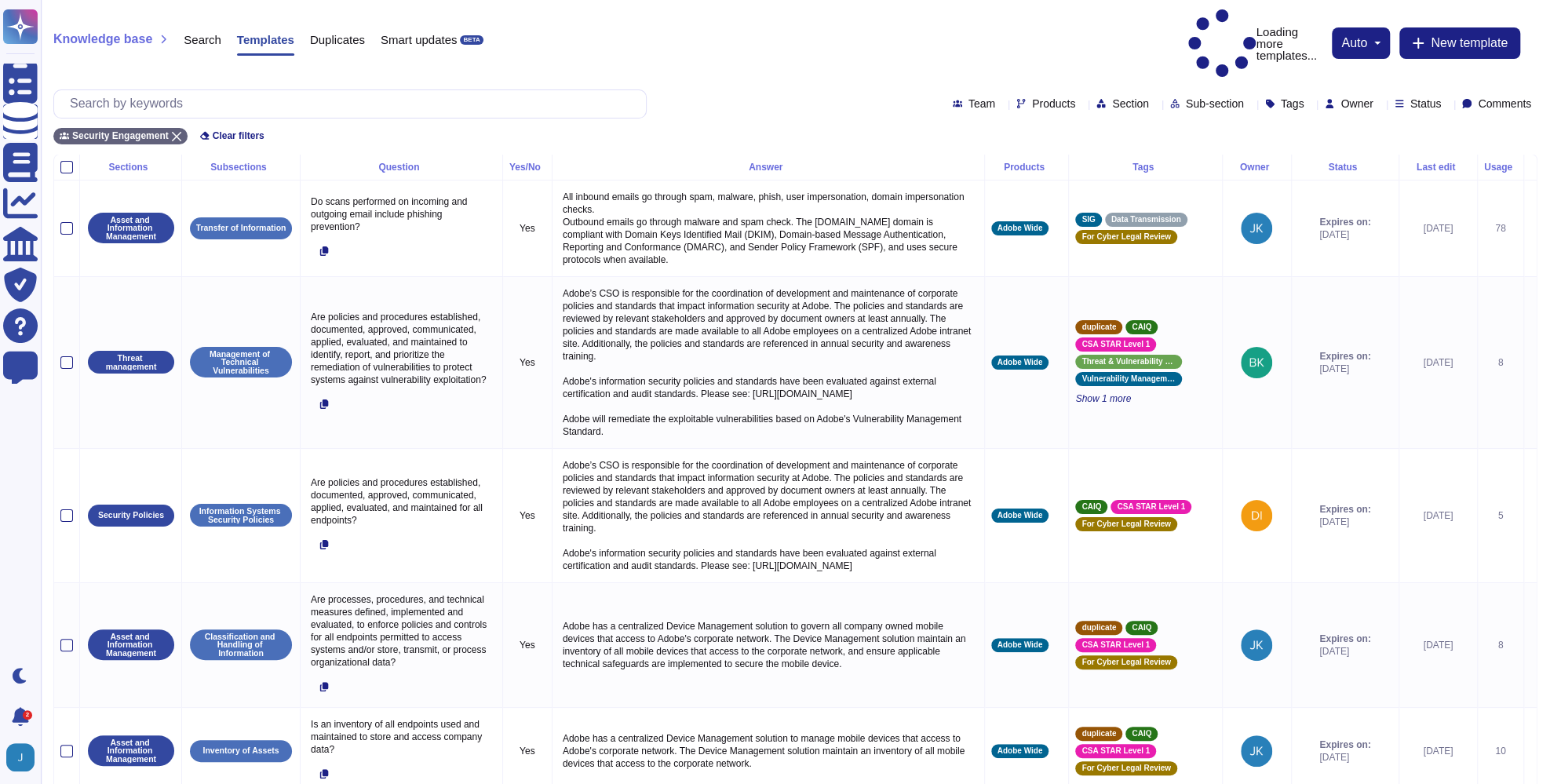
click at [736, 89] on div "Team Products Section Sub-section Tags Owner Status Comments" at bounding box center [795, 104] width 1484 height 29
click at [202, 90] on input "text" at bounding box center [354, 104] width 584 height 27
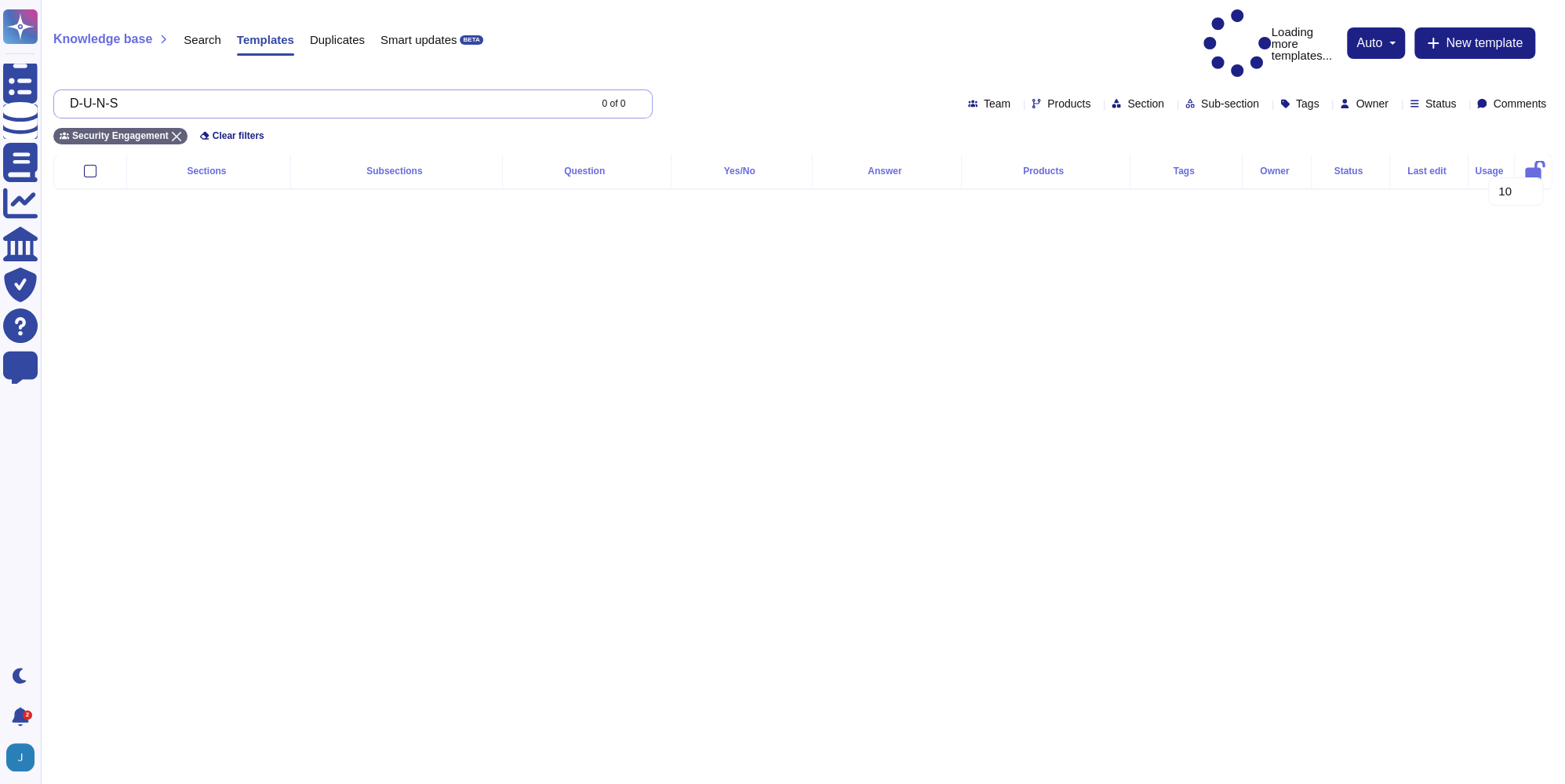
type input "D-U-N-S"
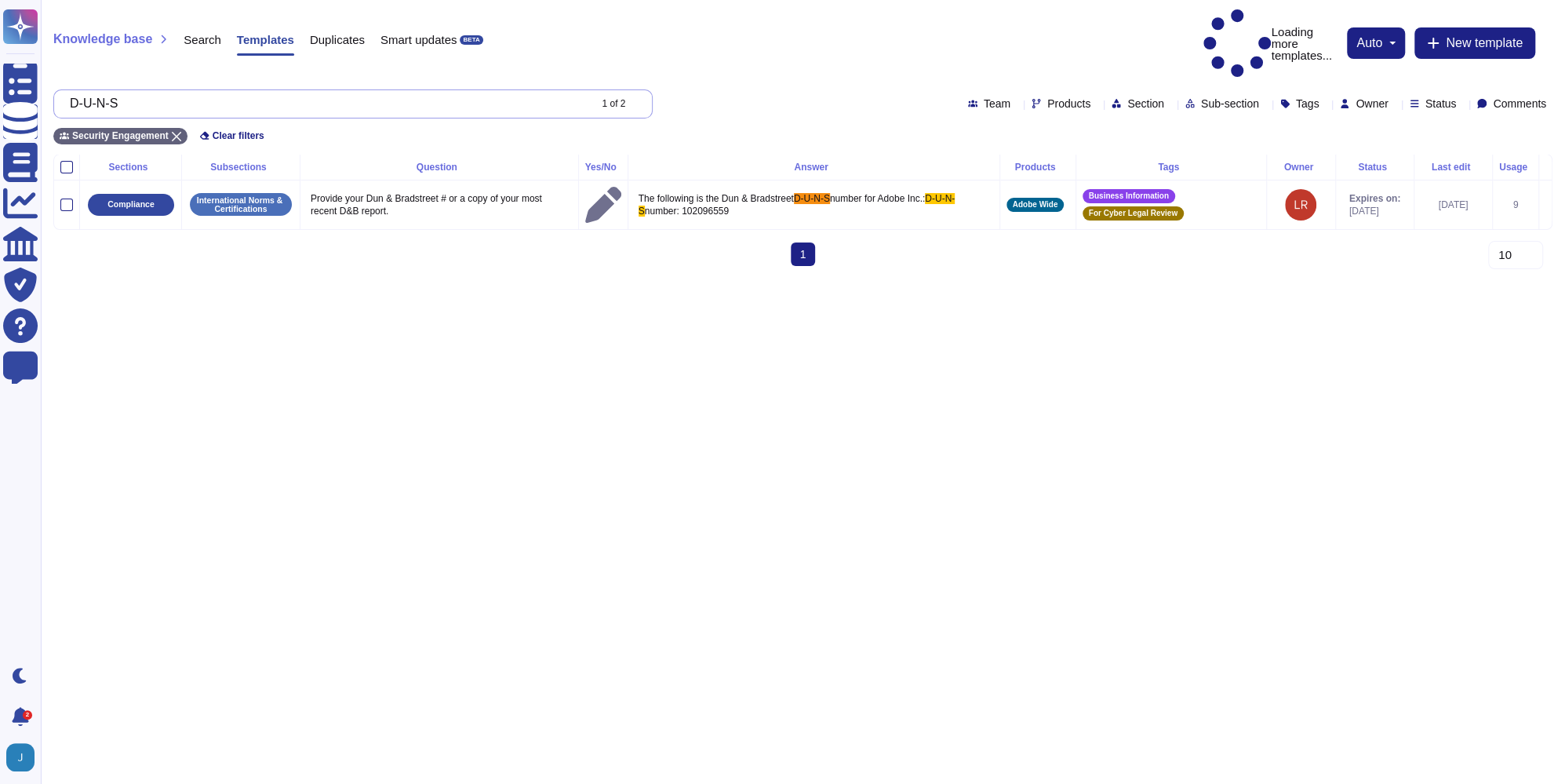
click at [255, 90] on input "D-U-N-S" at bounding box center [324, 104] width 525 height 27
click at [195, 34] on span "Search" at bounding box center [203, 40] width 37 height 12
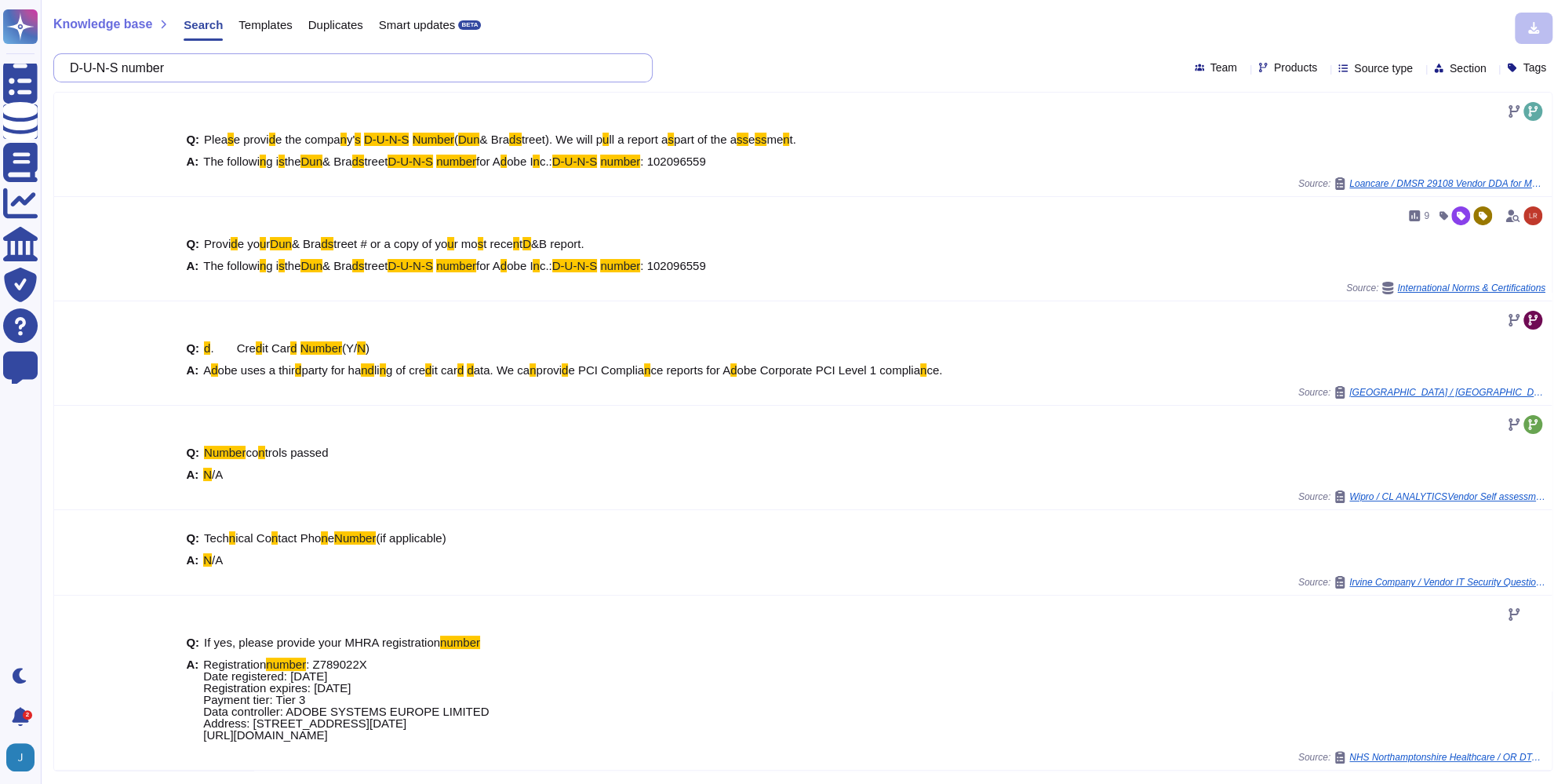
click at [558, 71] on input "D-U-N-S number" at bounding box center [349, 68] width 575 height 27
paste input "Please provide the company's D-U-N-S Number ([PERSON_NAME] & Bradstreet). We wi…"
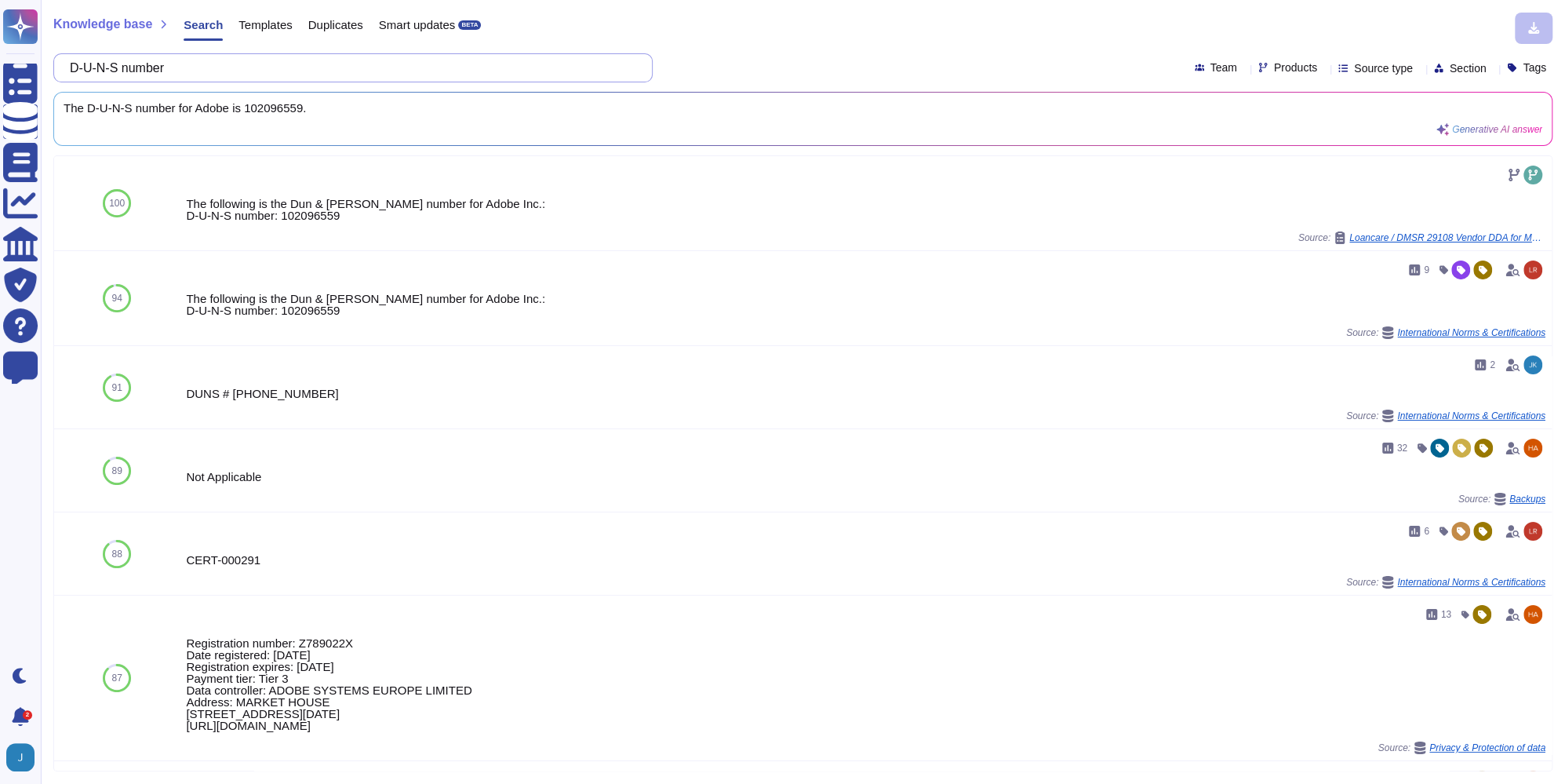
scroll to position [0, 115]
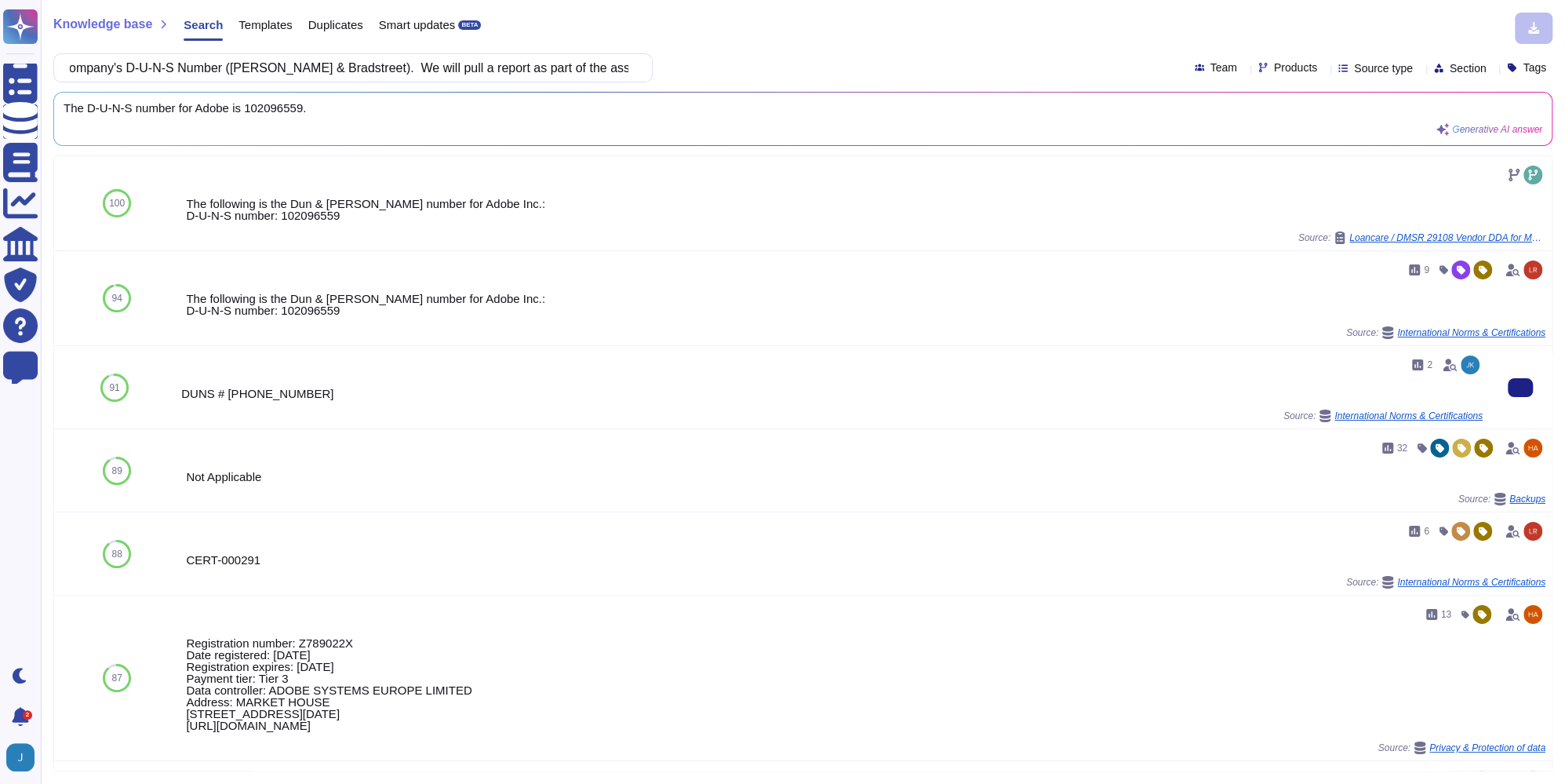
type input "Please provide the company's D-U-N-S Number ([PERSON_NAME] & Bradstreet). We wi…"
drag, startPoint x: 313, startPoint y: 395, endPoint x: 226, endPoint y: 392, distance: 87.1
click at [226, 392] on div "DUNS # [PHONE_NUMBER]" at bounding box center [832, 393] width 1302 height 12
copy div "[PHONE_NUMBER]"
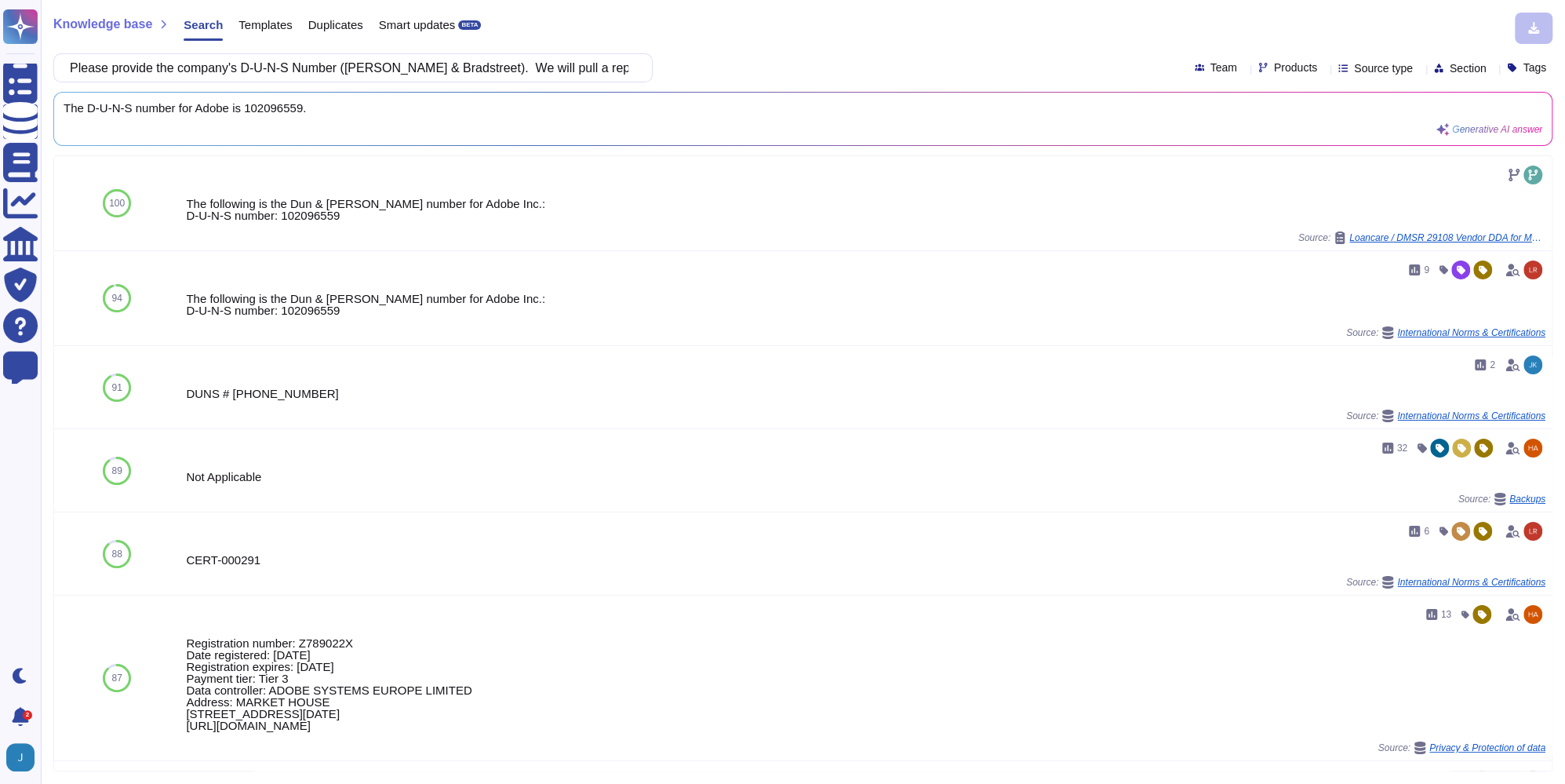
click at [272, 26] on span "Templates" at bounding box center [265, 25] width 54 height 12
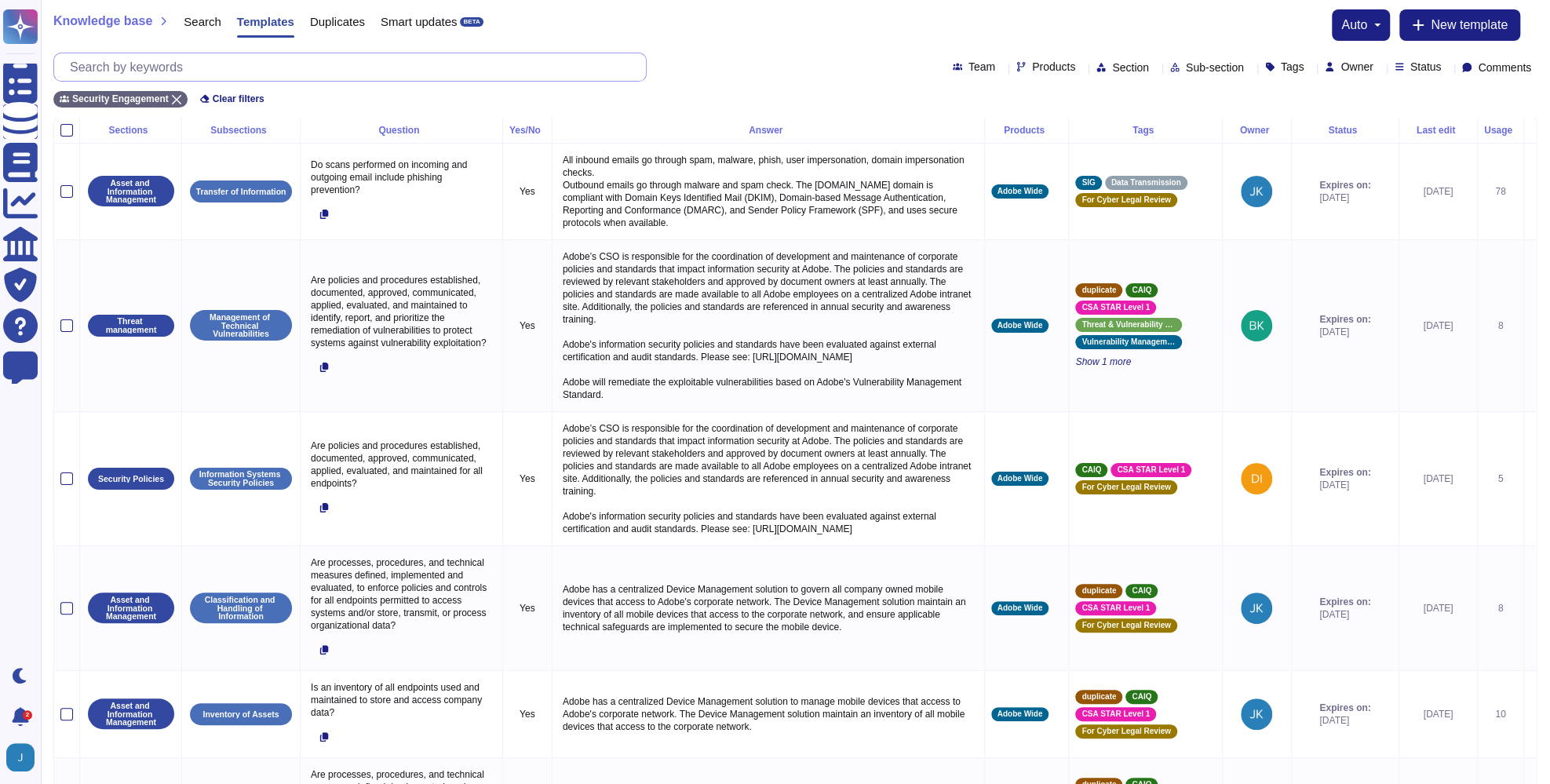
click at [245, 65] on input "text" at bounding box center [354, 67] width 584 height 27
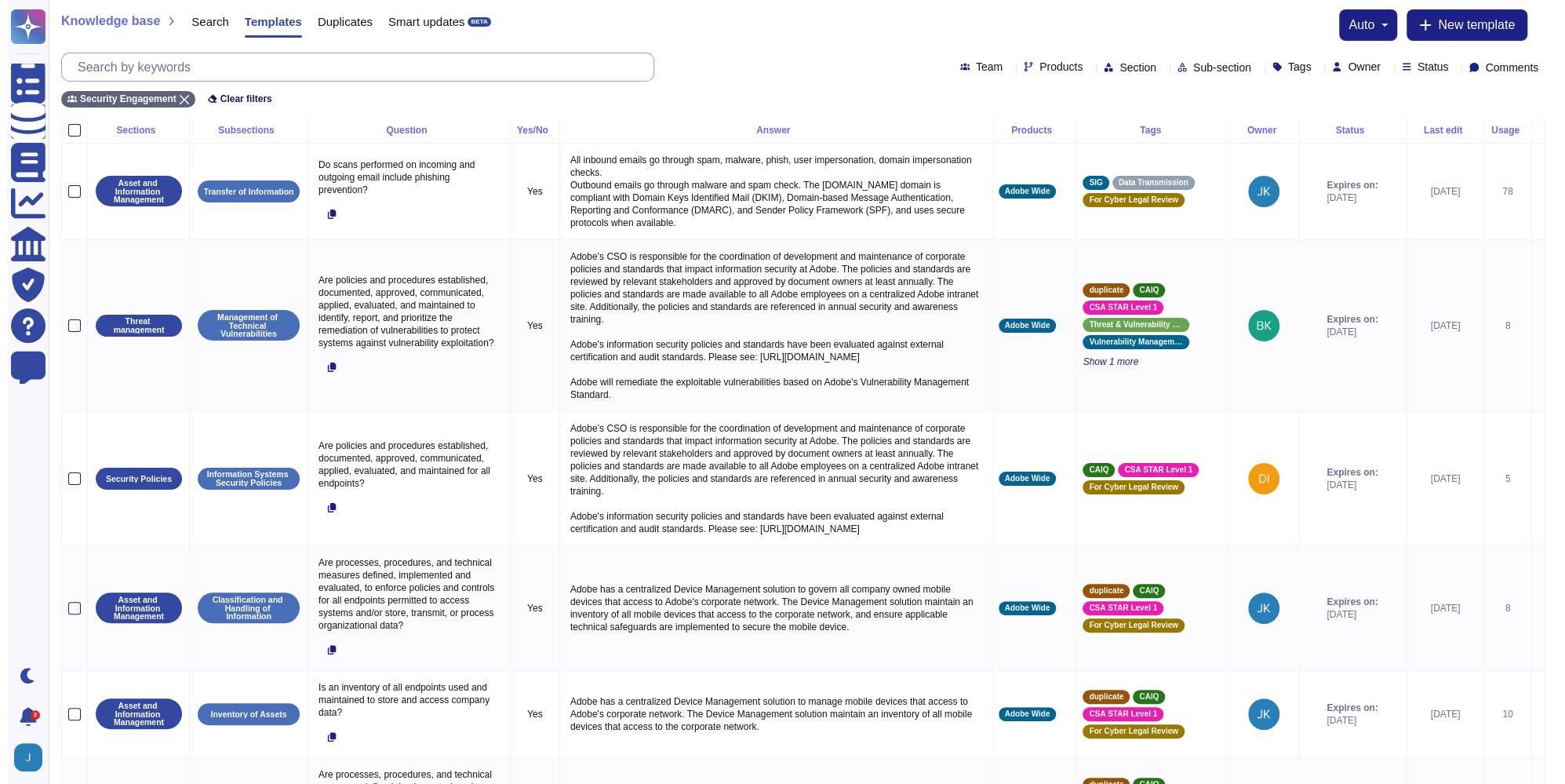
paste input "[PHONE_NUMBER]"
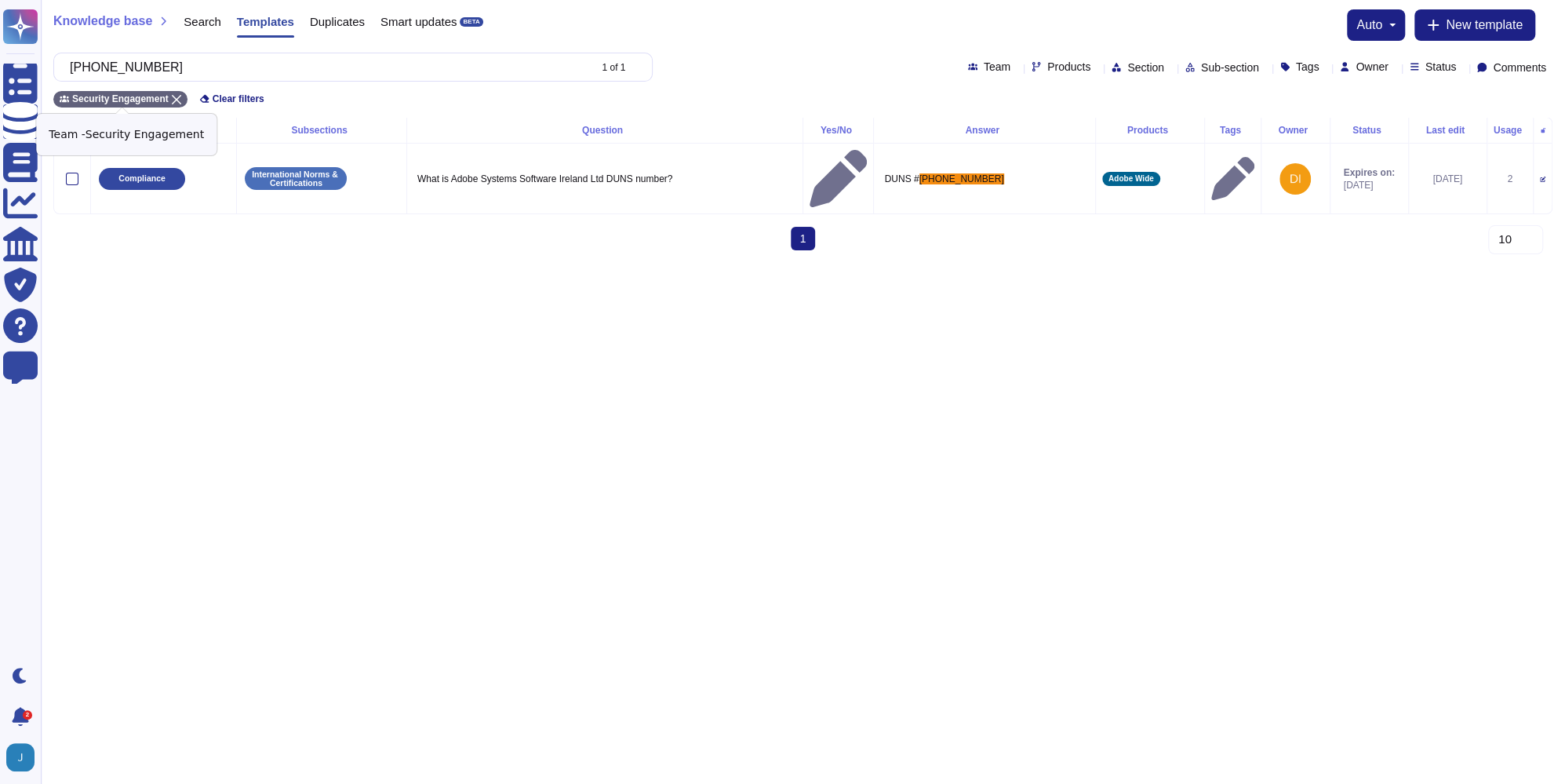
type input "[PHONE_NUMBER]"
click at [180, 100] on icon at bounding box center [176, 100] width 9 height 9
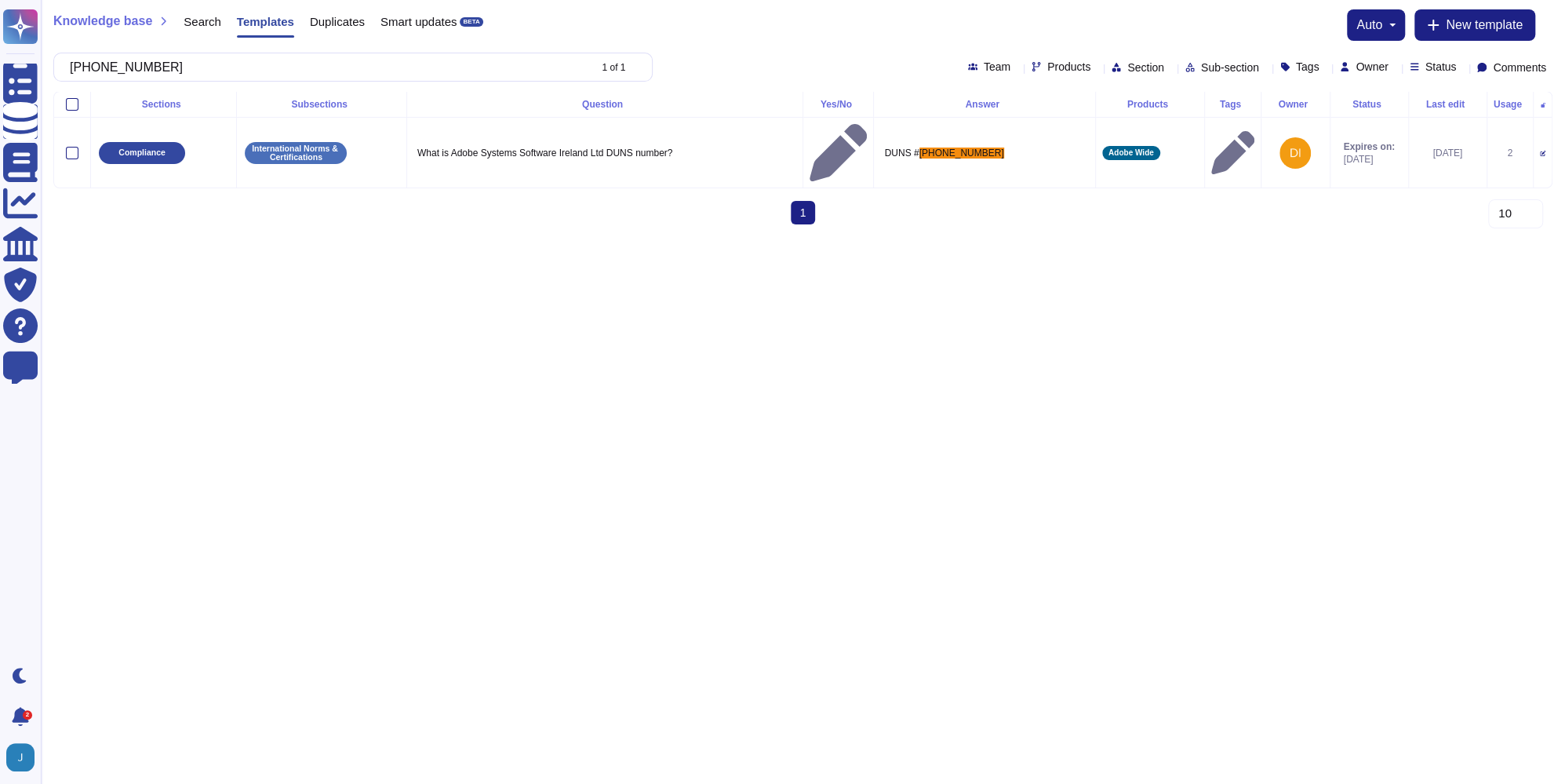
click at [609, 237] on html "Questionnaires Knowledge Base Documents Analytics CAIQ / SIG Trust Center Help …" at bounding box center [782, 118] width 1565 height 237
click at [608, 237] on html "Questionnaires Knowledge Base Documents Analytics CAIQ / SIG Trust Center Help …" at bounding box center [782, 118] width 1565 height 237
